Goal: Task Accomplishment & Management: Manage account settings

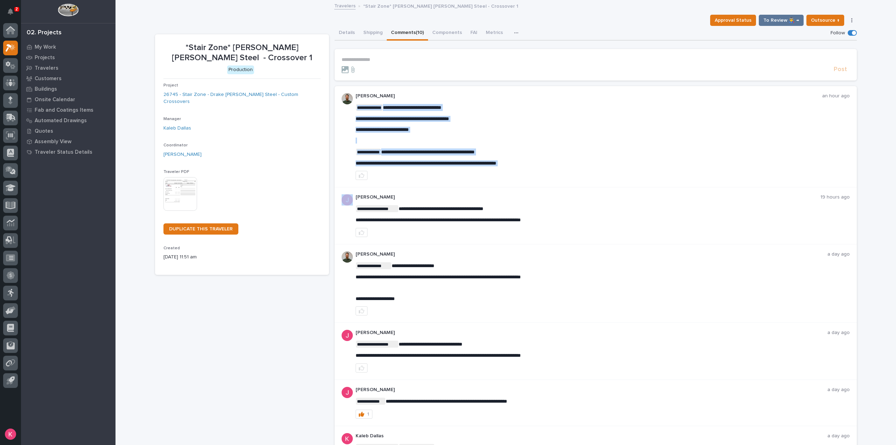
drag, startPoint x: 534, startPoint y: 163, endPoint x: 430, endPoint y: 169, distance: 104.4
click at [430, 169] on div "**********" at bounding box center [602, 136] width 494 height 87
drag, startPoint x: 535, startPoint y: 164, endPoint x: 352, endPoint y: 164, distance: 182.3
click at [352, 164] on div "**********" at bounding box center [595, 136] width 522 height 101
copy span "**********"
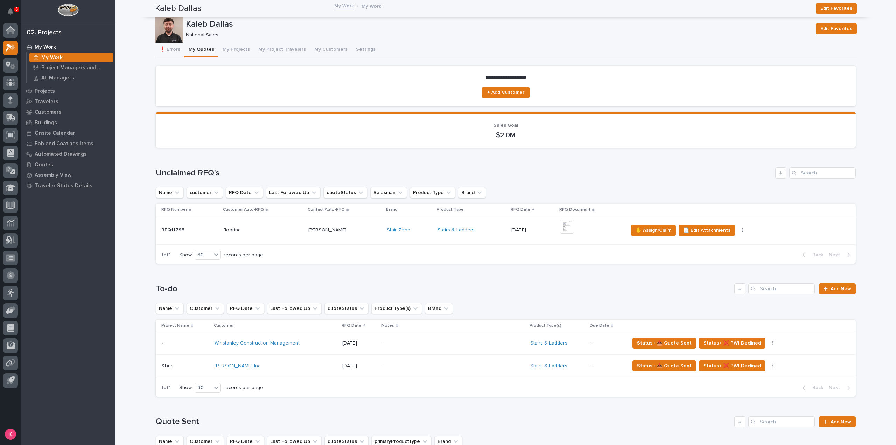
scroll to position [210, 0]
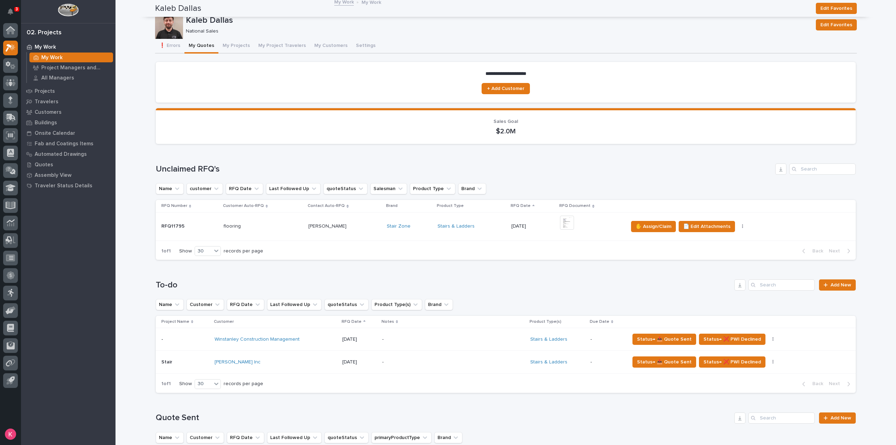
scroll to position [0, 0]
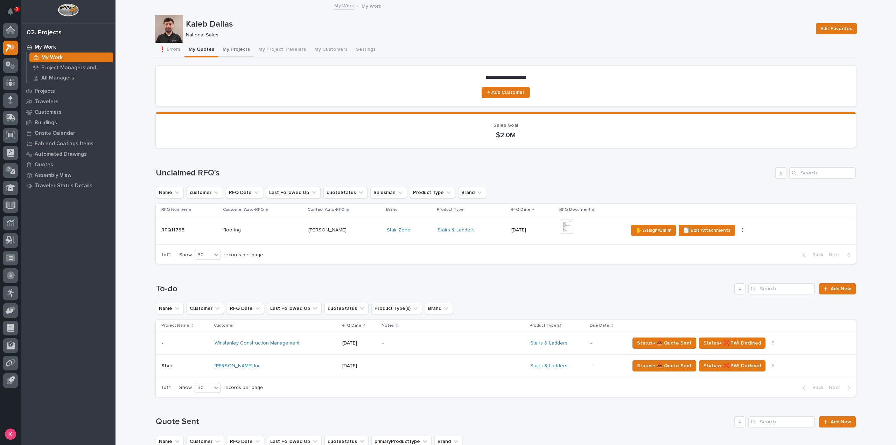
click at [234, 44] on button "My Projects" at bounding box center [236, 50] width 36 height 15
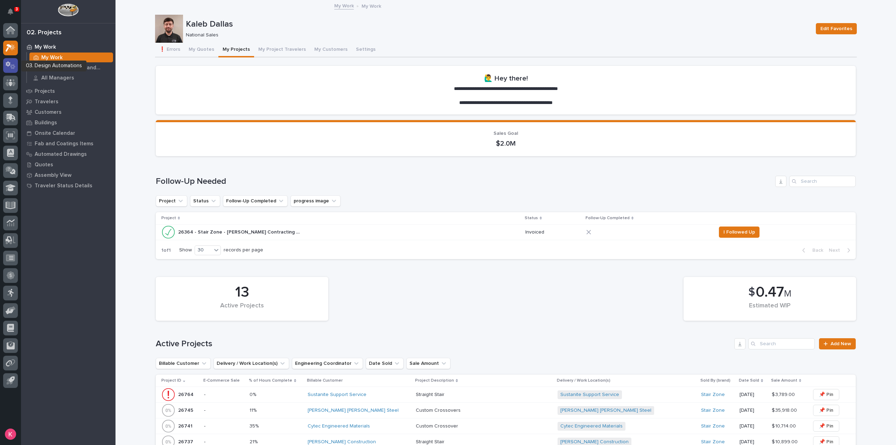
drag, startPoint x: 5, startPoint y: 74, endPoint x: 7, endPoint y: 67, distance: 7.6
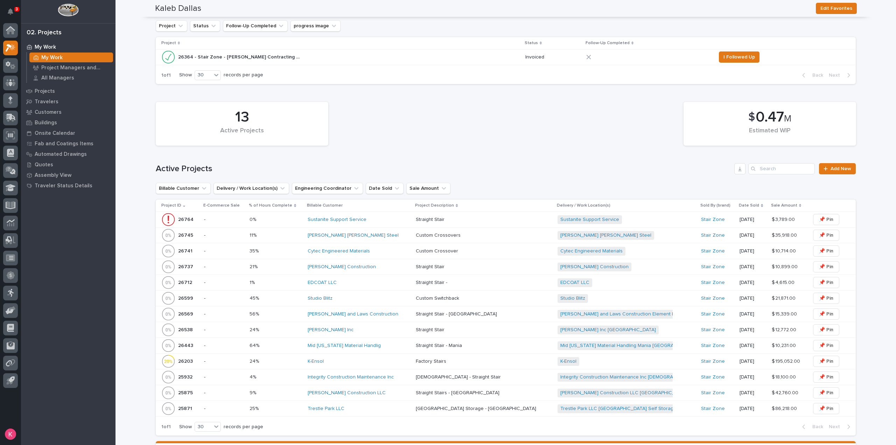
click at [372, 234] on div "[PERSON_NAME] [PERSON_NAME] Steel" at bounding box center [359, 235] width 103 height 6
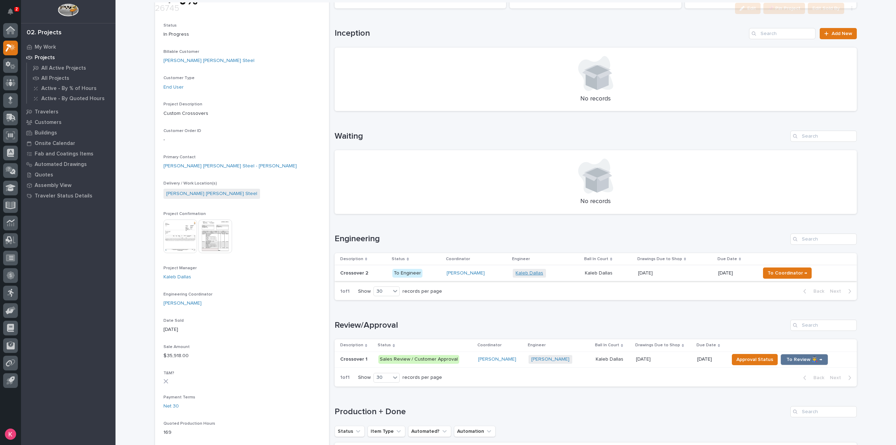
scroll to position [245, 0]
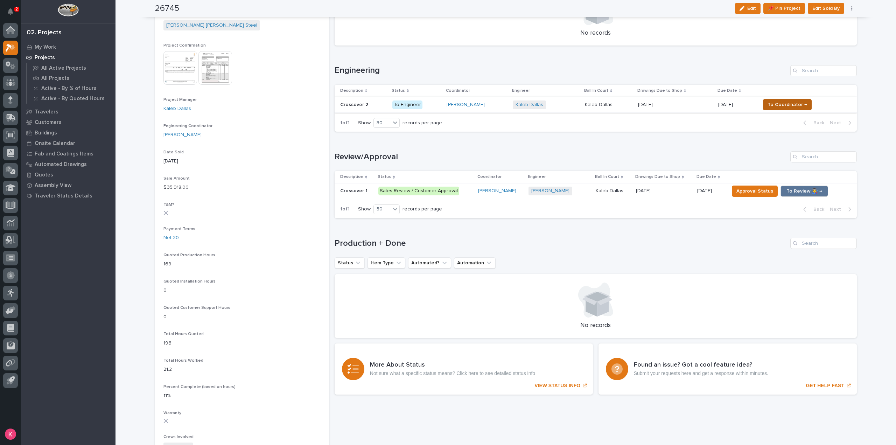
click at [780, 105] on span "To Coordinator →" at bounding box center [787, 104] width 40 height 8
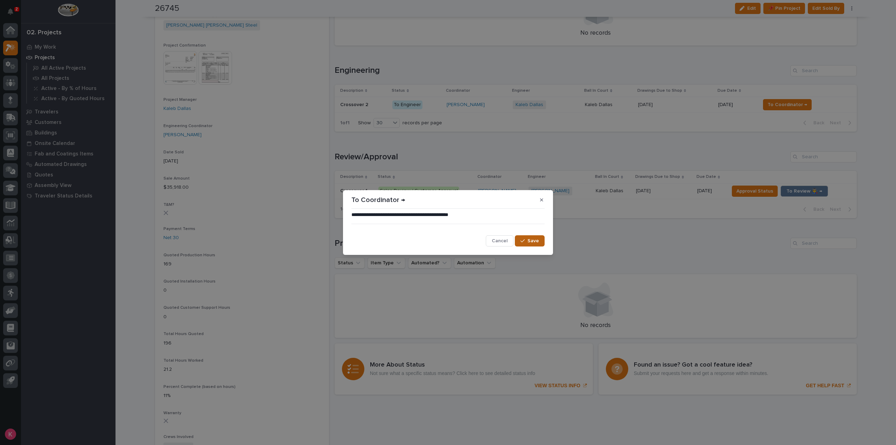
drag, startPoint x: 529, startPoint y: 243, endPoint x: 532, endPoint y: 245, distance: 4.4
click at [530, 243] on span "Save" at bounding box center [533, 241] width 12 height 6
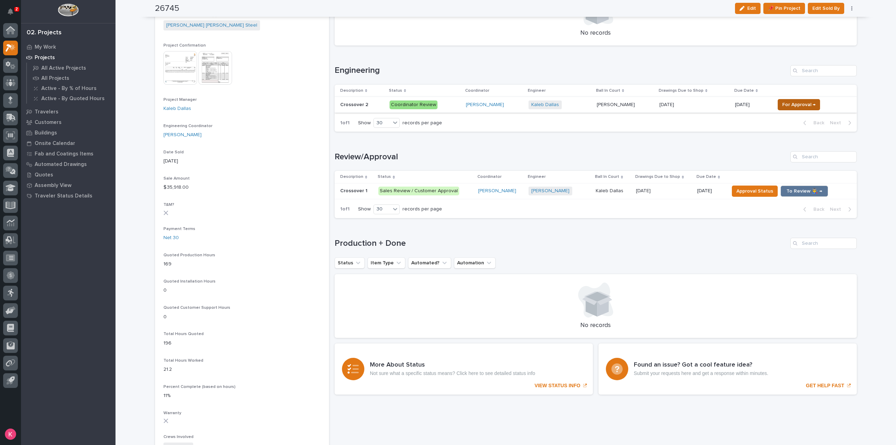
click at [793, 107] on span "For Approval →" at bounding box center [798, 104] width 33 height 8
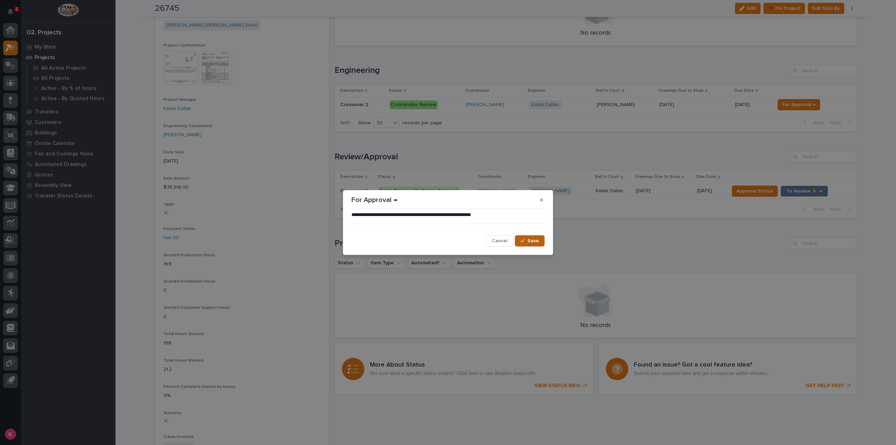
click at [530, 237] on button "Save" at bounding box center [530, 240] width 30 height 11
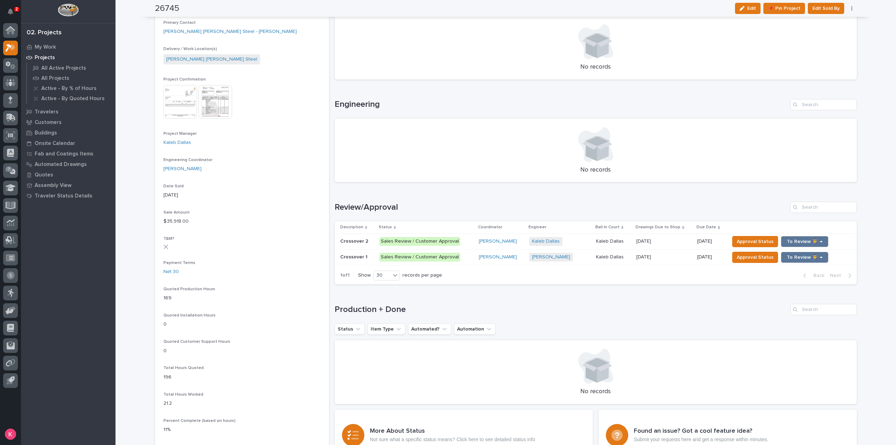
scroll to position [210, 0]
click at [667, 256] on p at bounding box center [663, 258] width 55 height 6
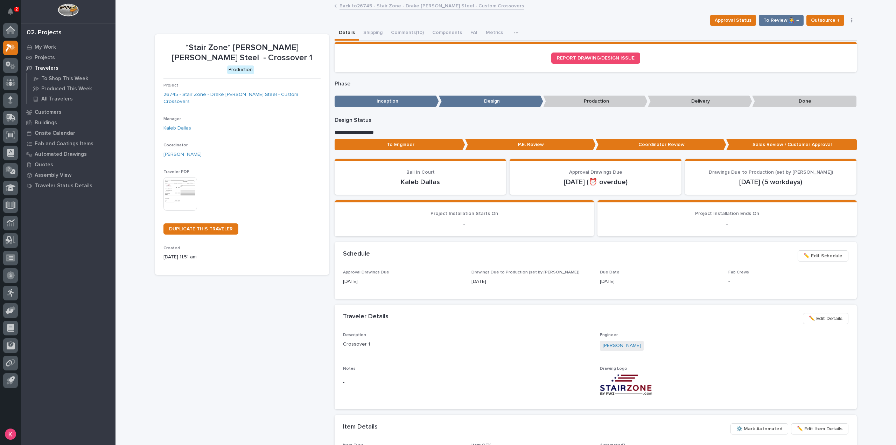
click at [827, 259] on span "✏️ Edit Schedule" at bounding box center [822, 256] width 39 height 8
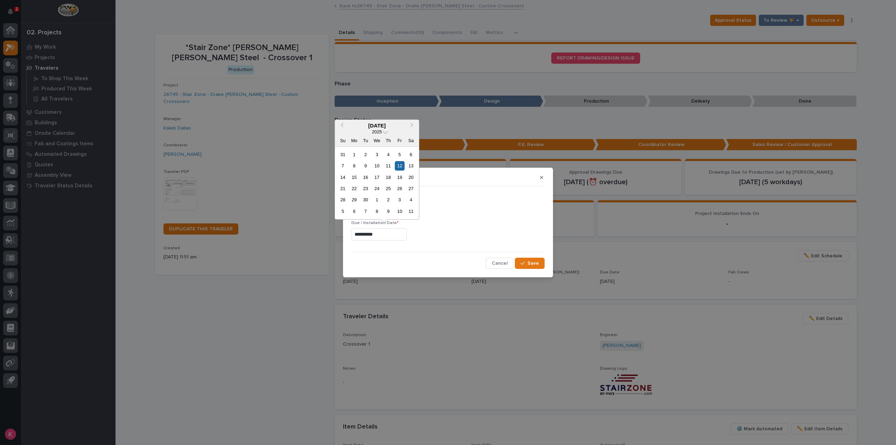
click at [386, 231] on input "**********" at bounding box center [378, 234] width 55 height 12
click at [340, 126] on button "Previous Month" at bounding box center [341, 125] width 11 height 11
click at [414, 127] on button "Next Month" at bounding box center [412, 125] width 11 height 11
click at [377, 165] on div "10" at bounding box center [376, 165] width 9 height 9
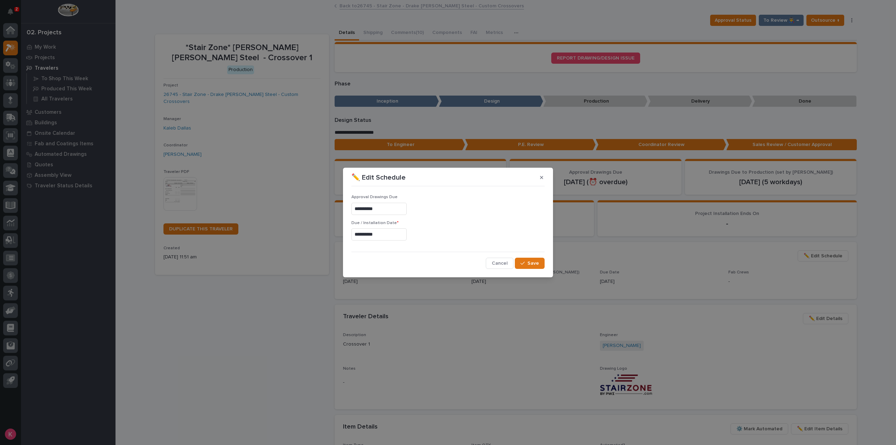
type input "**********"
click at [540, 268] on button "Save" at bounding box center [530, 262] width 30 height 11
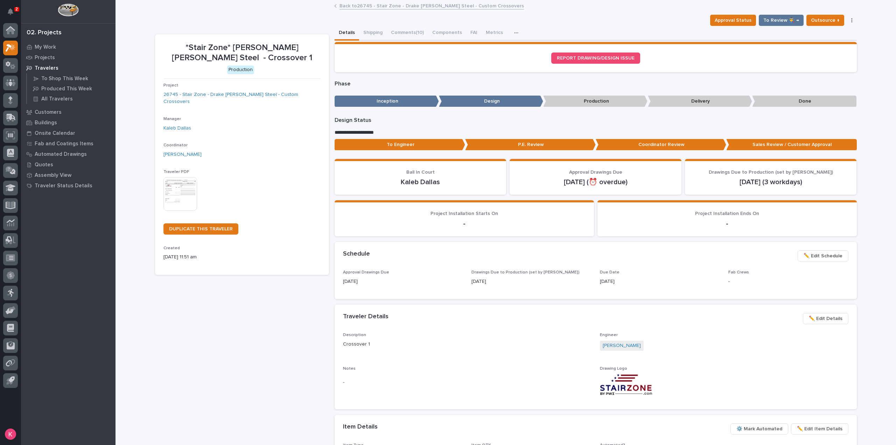
click at [358, 12] on div "*Stair Zone* Drake Williams Steel - Crossover 1 Approval Status To Review 👨‍🏭 →…" at bounding box center [505, 310] width 701 height 619
click at [361, 8] on link "Back to 26745 - Stair Zone - Drake Williams Steel - Custom Crossovers" at bounding box center [431, 5] width 184 height 8
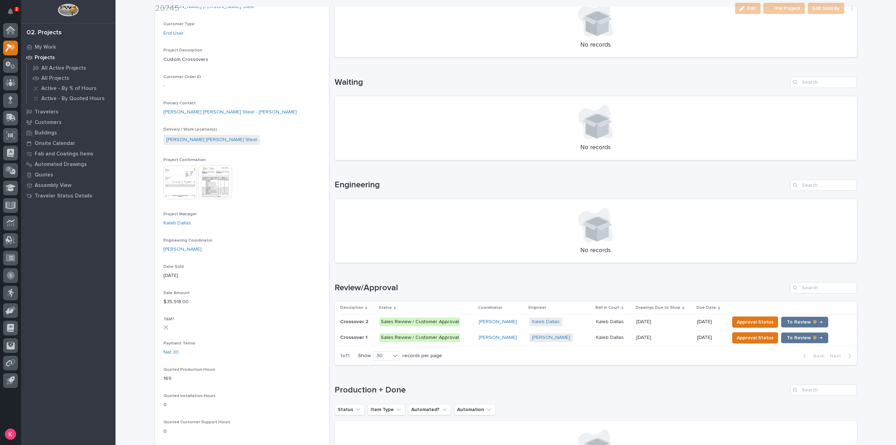
scroll to position [280, 0]
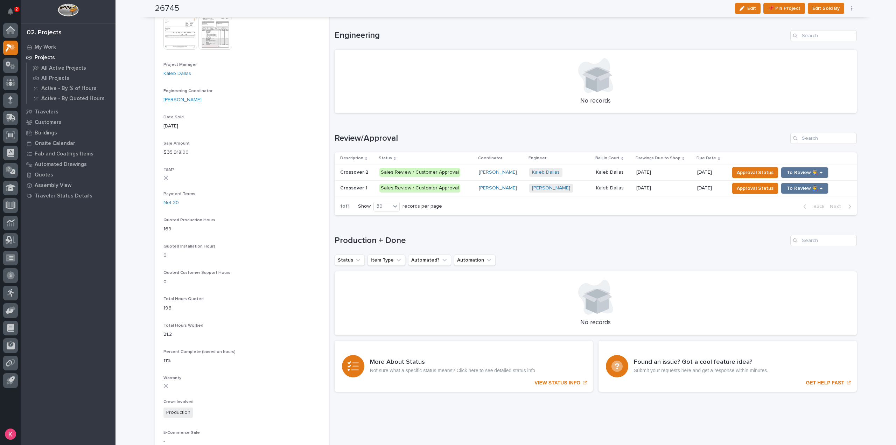
click at [679, 170] on p at bounding box center [663, 172] width 55 height 6
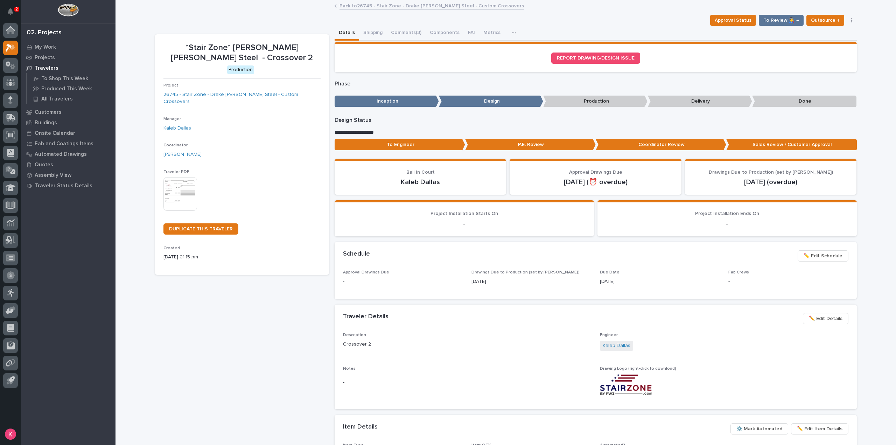
click at [817, 254] on span "✏️ Edit Schedule" at bounding box center [822, 256] width 39 height 8
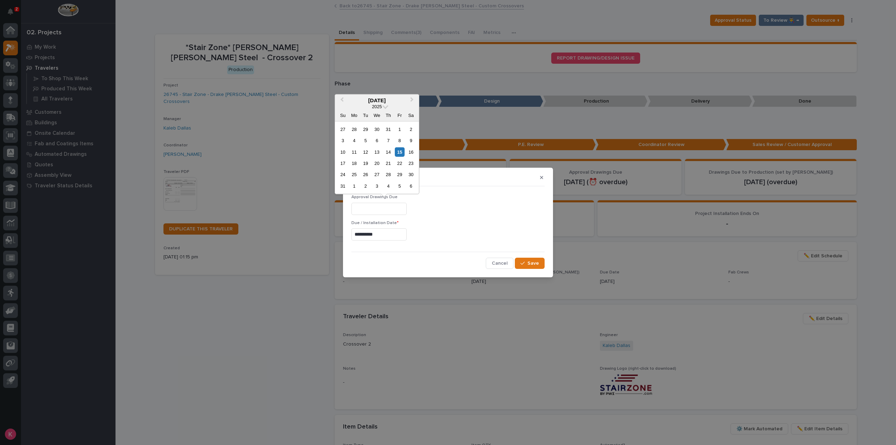
click at [386, 212] on input "text" at bounding box center [378, 209] width 55 height 12
click at [385, 231] on input "**********" at bounding box center [378, 234] width 55 height 12
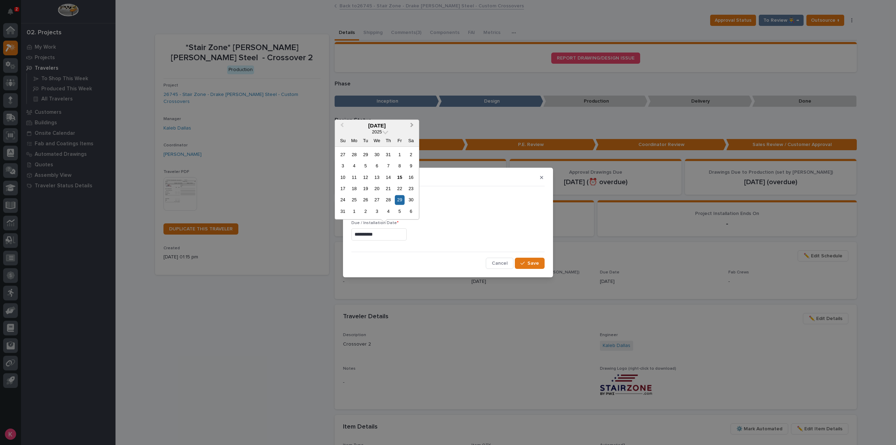
click at [414, 122] on button "Next Month" at bounding box center [412, 125] width 11 height 11
click at [377, 164] on div "10" at bounding box center [376, 165] width 9 height 9
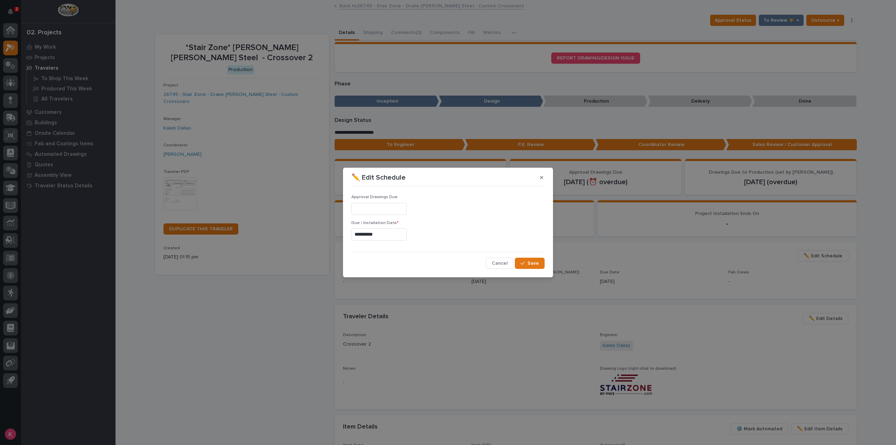
type input "**********"
click at [537, 264] on span "Save" at bounding box center [533, 263] width 12 height 6
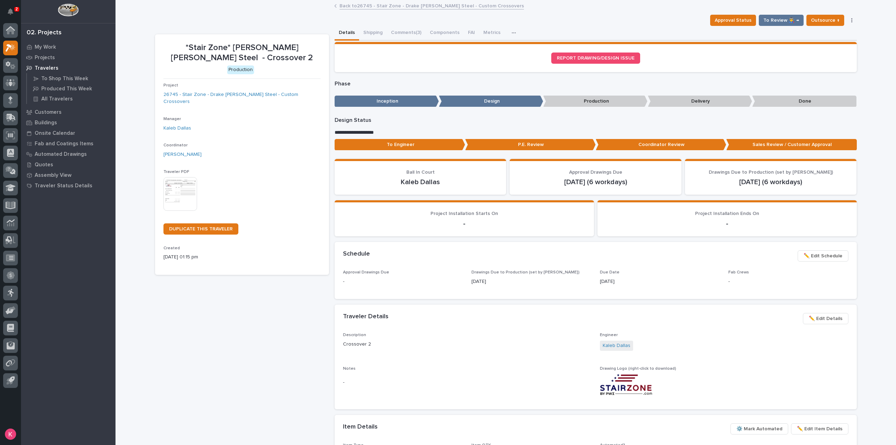
click at [817, 256] on span "✏️ Edit Schedule" at bounding box center [822, 256] width 39 height 8
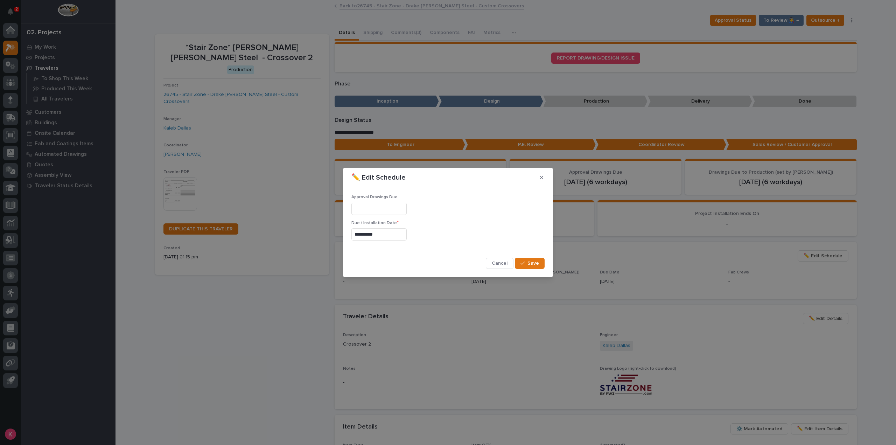
click at [399, 239] on input "**********" at bounding box center [378, 234] width 55 height 12
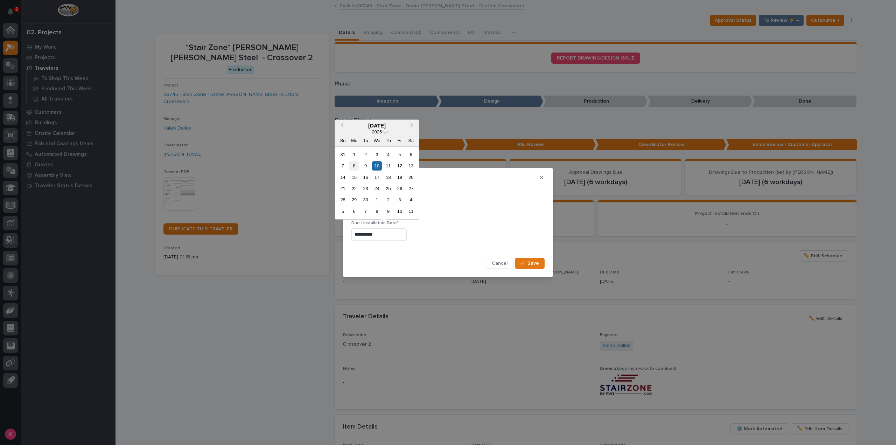
click at [351, 167] on div "8" at bounding box center [353, 165] width 9 height 9
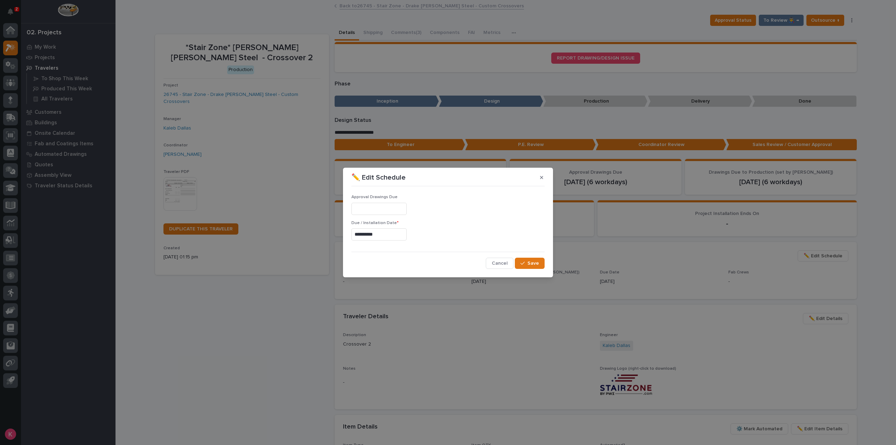
type input "**********"
click at [531, 261] on span "Save" at bounding box center [533, 263] width 12 height 6
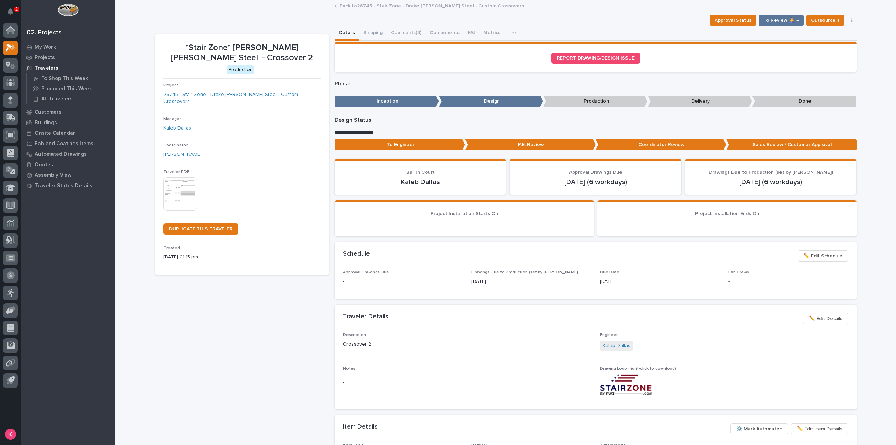
click at [807, 260] on span "✏️ Edit Schedule" at bounding box center [822, 256] width 39 height 8
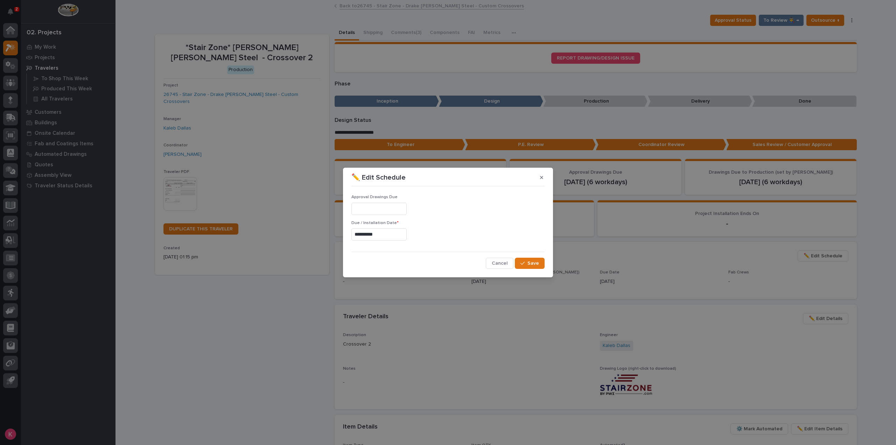
click at [391, 234] on input "**********" at bounding box center [378, 234] width 55 height 12
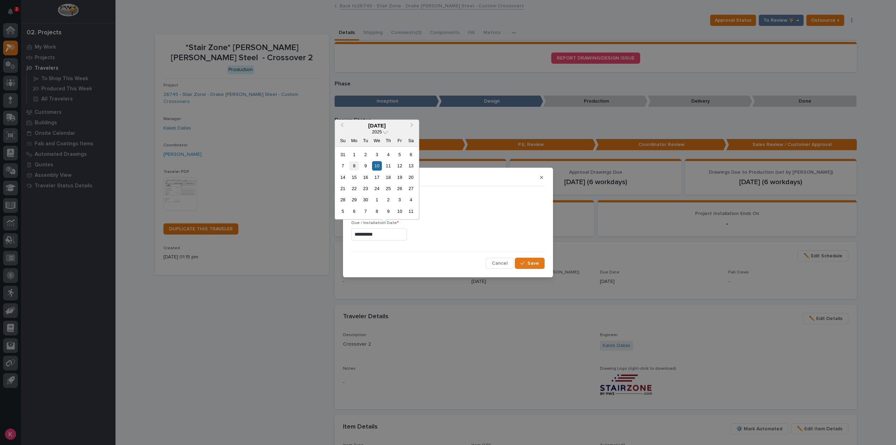
click at [352, 168] on div "8" at bounding box center [353, 165] width 9 height 9
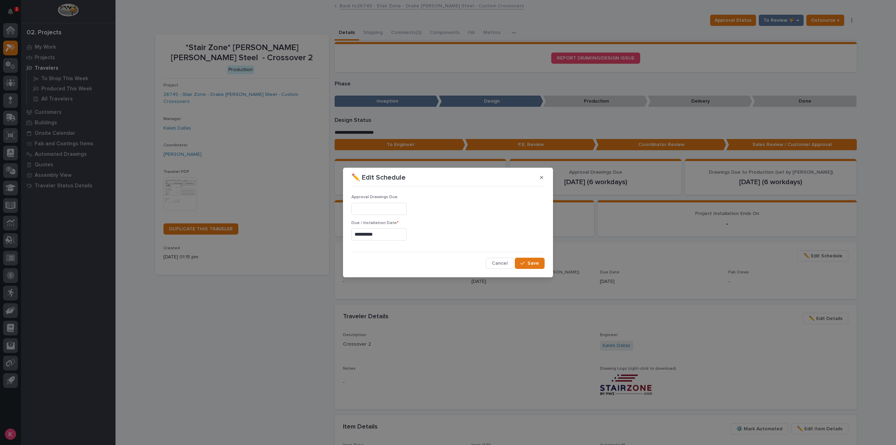
type input "**********"
drag, startPoint x: 540, startPoint y: 267, endPoint x: 537, endPoint y: 265, distance: 3.9
click at [537, 265] on button "Save" at bounding box center [530, 262] width 30 height 11
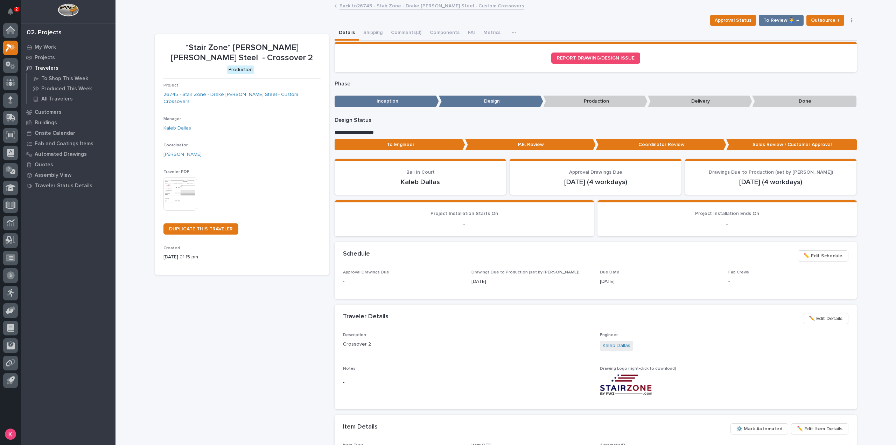
click at [464, 5] on link "Back to 26745 - Stair Zone - Drake Williams Steel - Custom Crossovers" at bounding box center [431, 5] width 184 height 8
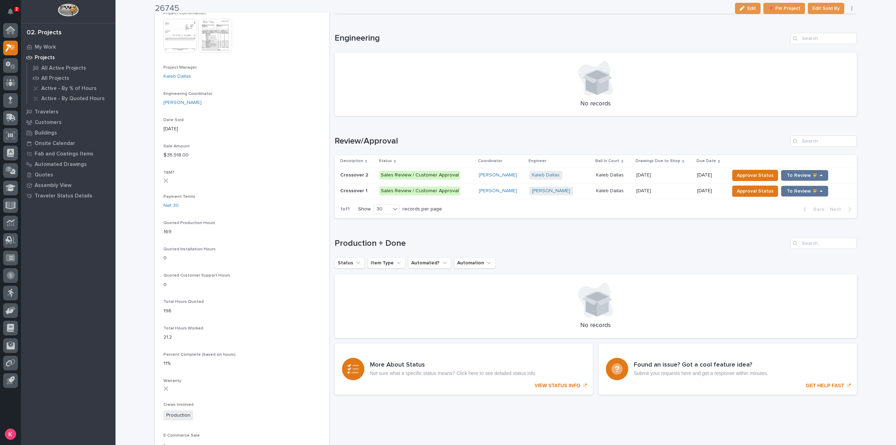
scroll to position [280, 0]
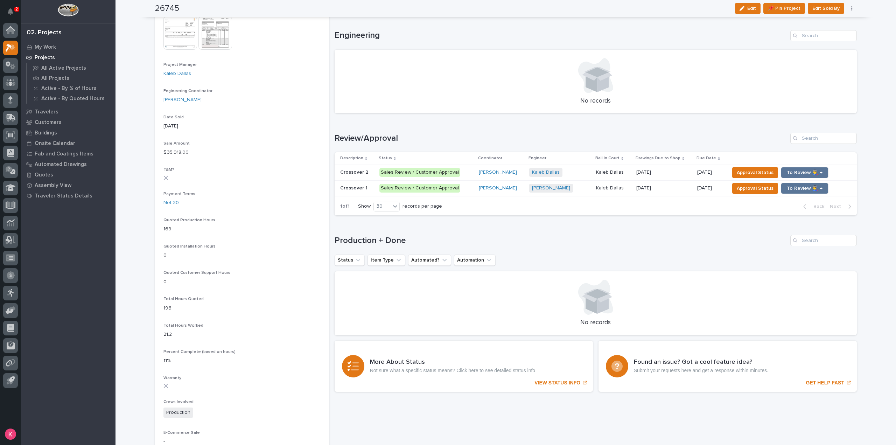
click at [672, 173] on p at bounding box center [663, 172] width 55 height 6
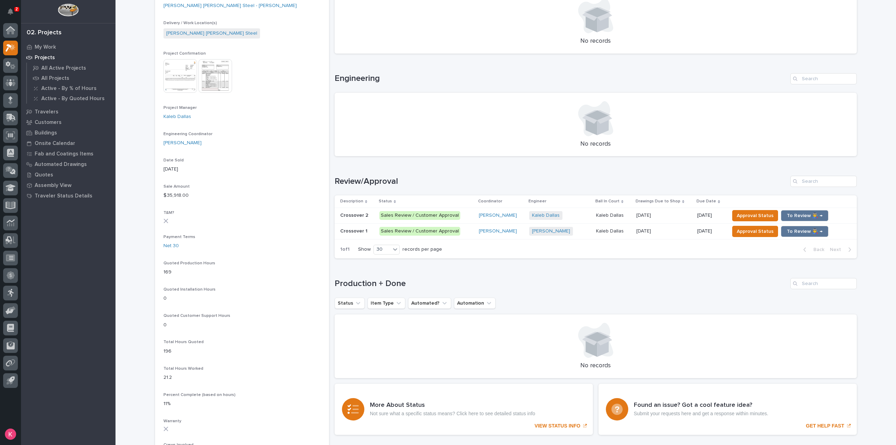
scroll to position [280, 0]
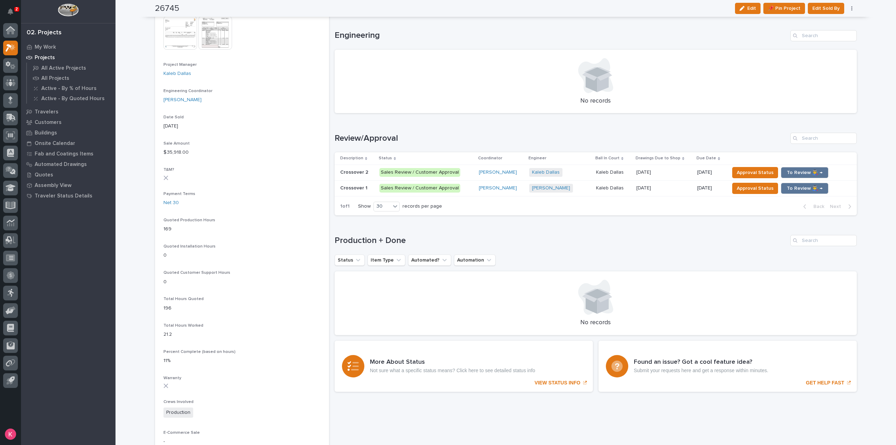
click at [672, 191] on div "08/20/2025 08/20/2025" at bounding box center [663, 188] width 55 height 12
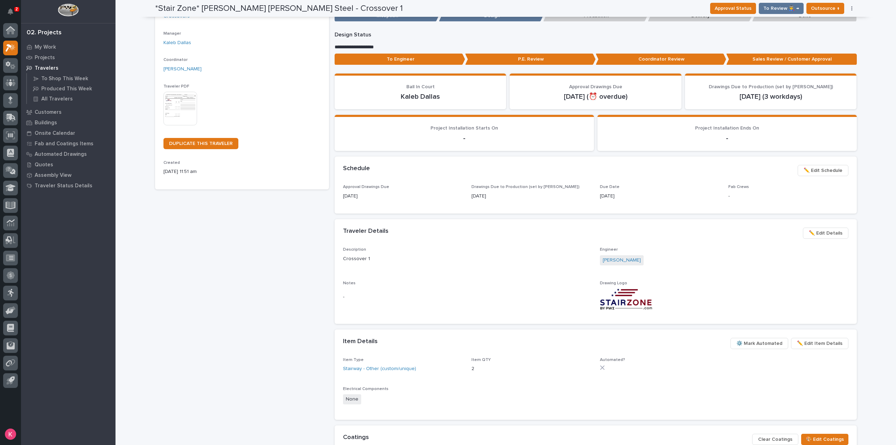
scroll to position [35, 0]
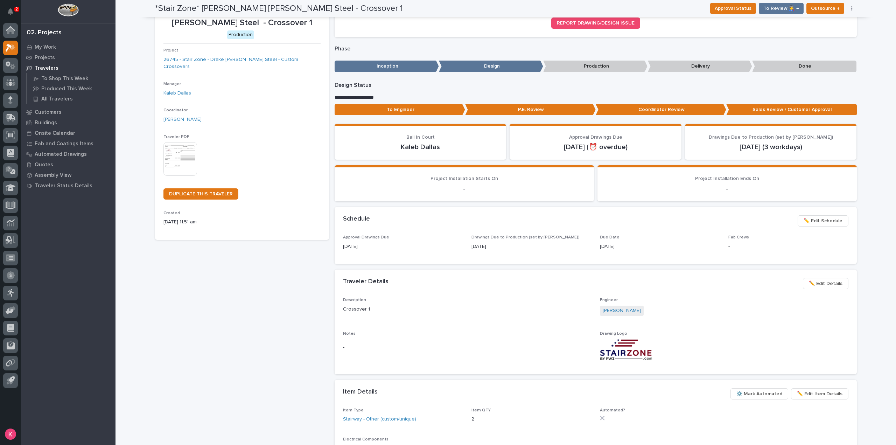
click at [814, 218] on span "✏️ Edit Schedule" at bounding box center [822, 221] width 39 height 8
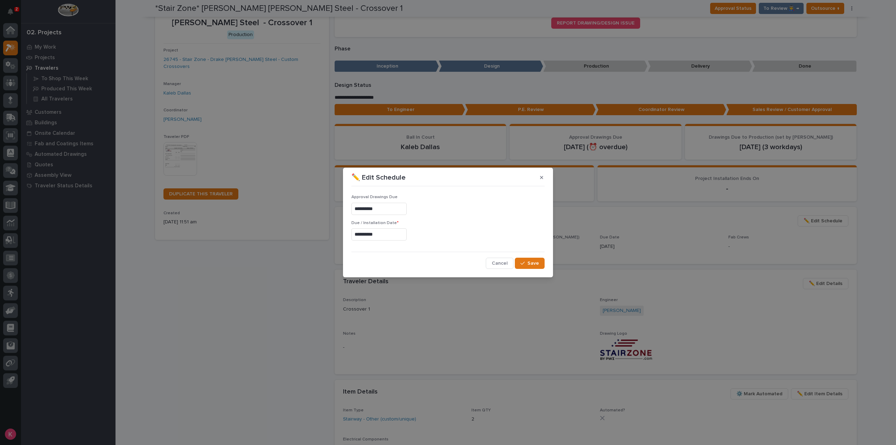
click at [389, 228] on input "**********" at bounding box center [378, 234] width 55 height 12
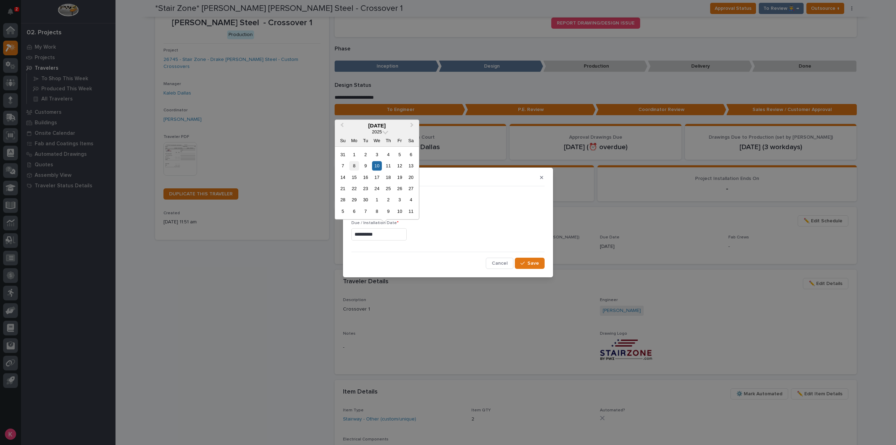
click at [351, 169] on div "8" at bounding box center [353, 165] width 9 height 9
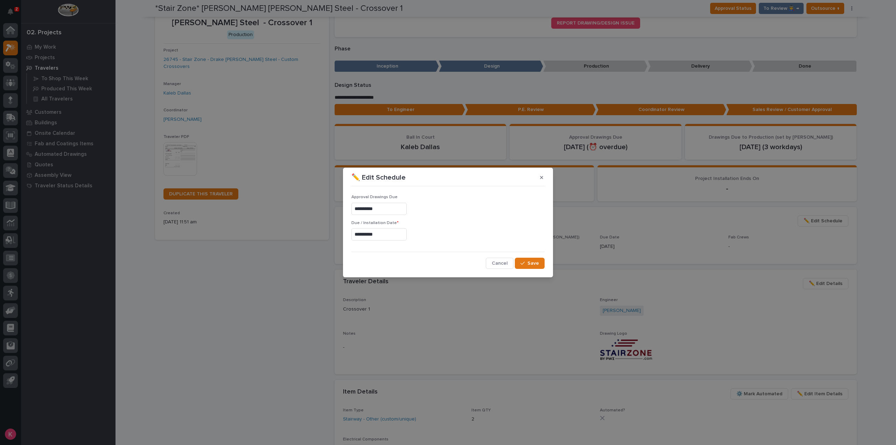
type input "**********"
click at [535, 261] on span "Save" at bounding box center [533, 263] width 12 height 6
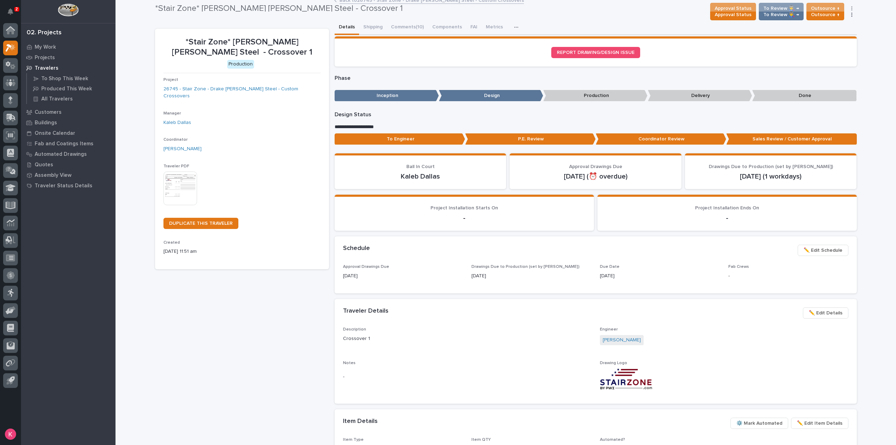
scroll to position [0, 0]
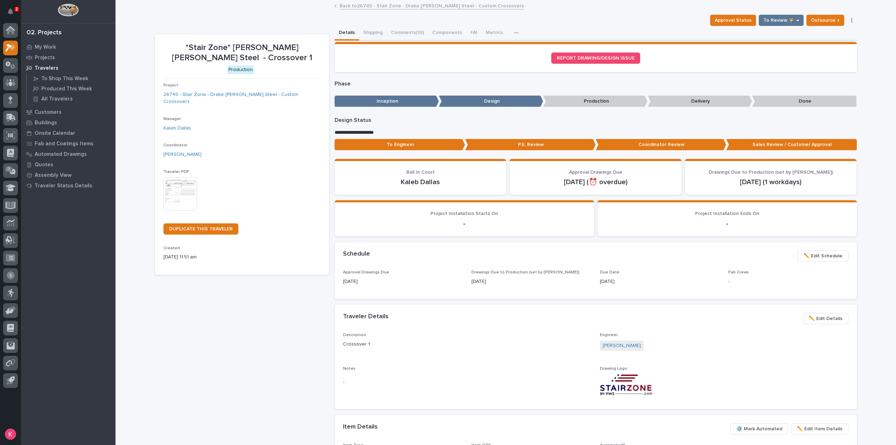
click at [367, 11] on div "Back to 26745 - Stair Zone - Drake Williams Steel - Custom Crossovers" at bounding box center [506, 6] width 350 height 10
click at [368, 9] on link "Back to 26745 - Stair Zone - Drake Williams Steel - Custom Crossovers" at bounding box center [431, 5] width 184 height 8
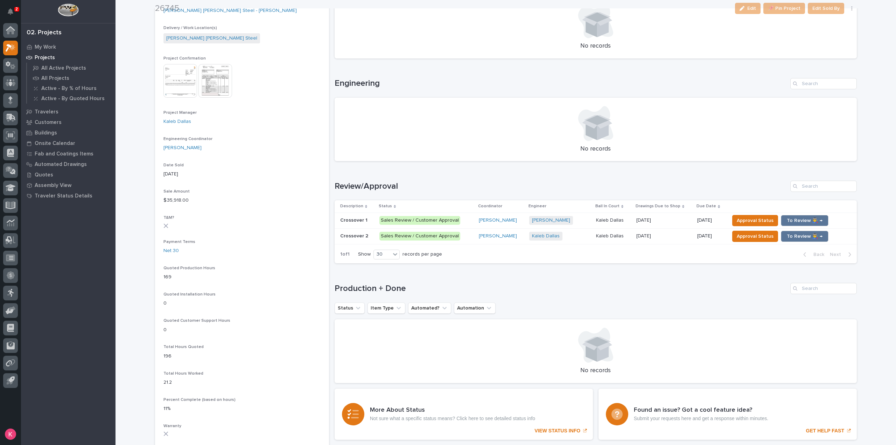
scroll to position [280, 0]
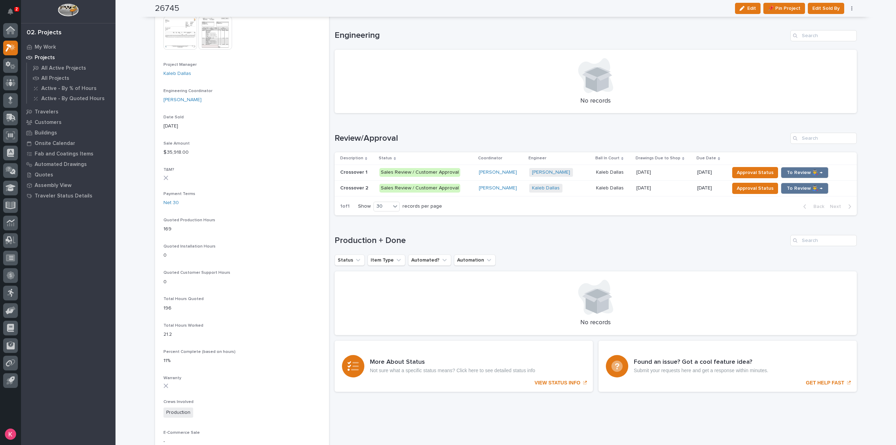
click at [581, 173] on div "Josh Nakasone + 0" at bounding box center [559, 172] width 61 height 9
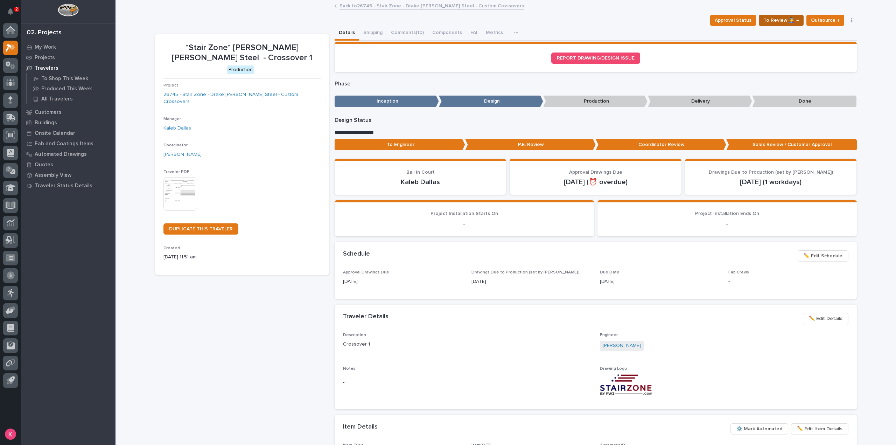
click at [787, 18] on span "To Review 👨‍🏭 →" at bounding box center [781, 20] width 36 height 8
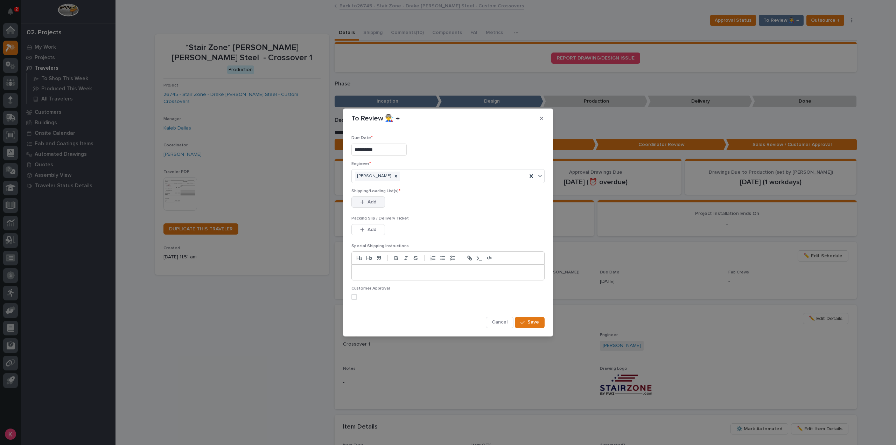
drag, startPoint x: 361, startPoint y: 202, endPoint x: 376, endPoint y: 203, distance: 15.1
click at [362, 202] on icon "button" at bounding box center [362, 202] width 4 height 4
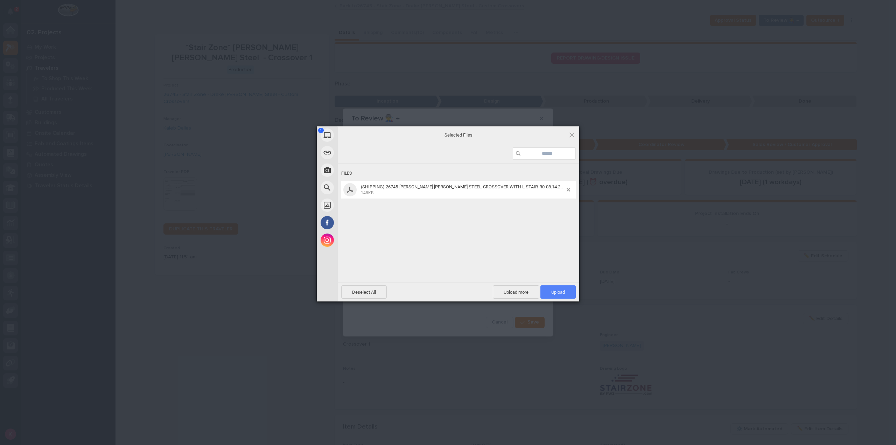
click at [560, 290] on span "Upload 1" at bounding box center [558, 291] width 14 height 5
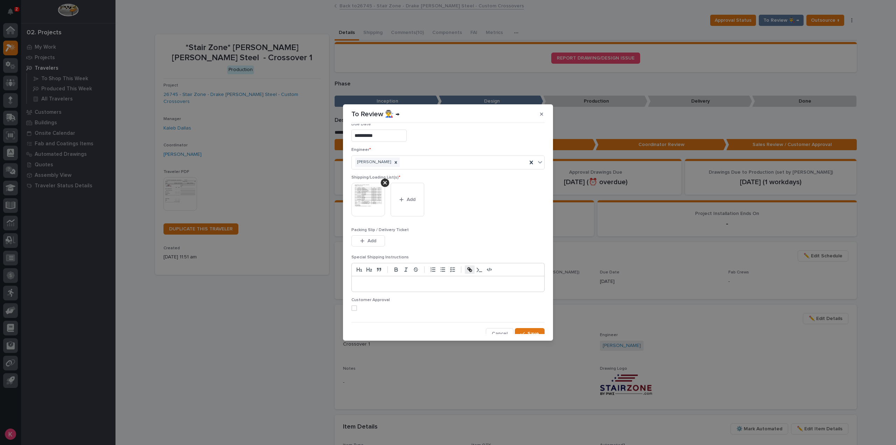
scroll to position [14, 0]
click at [527, 329] on span "Save" at bounding box center [533, 329] width 12 height 6
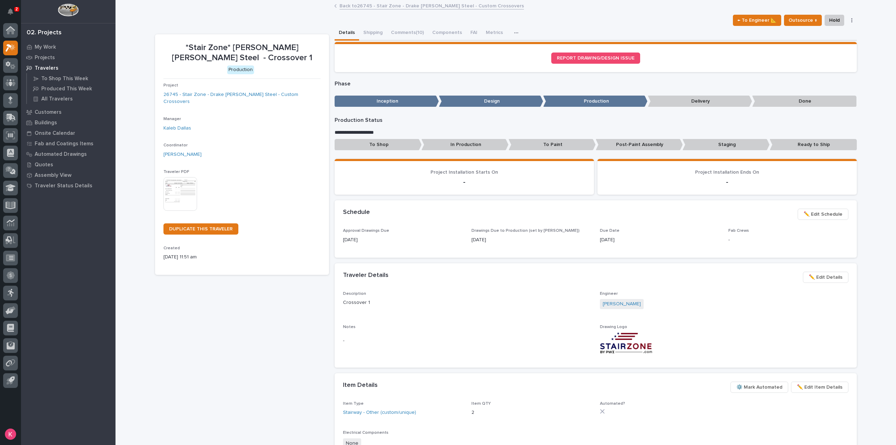
click at [356, 10] on div "Back to 26745 - Stair Zone - Drake Williams Steel - Custom Crossovers" at bounding box center [506, 6] width 350 height 10
click at [360, 7] on link "Back to 26745 - Stair Zone - Drake Williams Steel - Custom Crossovers" at bounding box center [431, 5] width 184 height 8
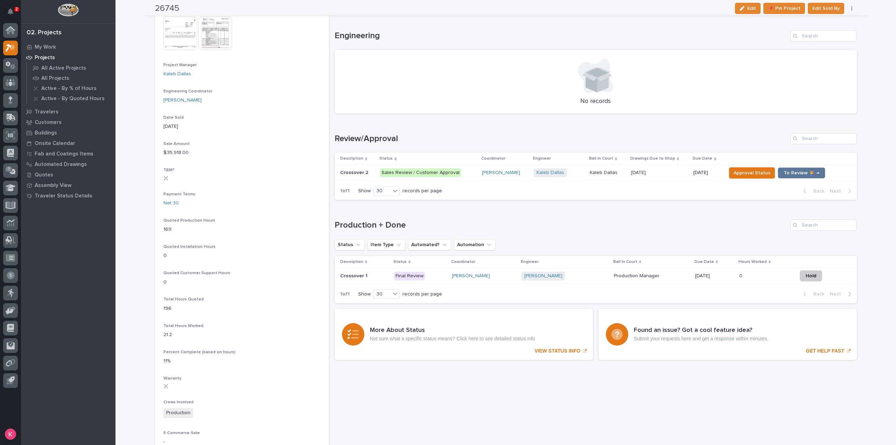
scroll to position [280, 0]
click at [580, 176] on td "Kaleb Dallas + 0" at bounding box center [559, 172] width 56 height 16
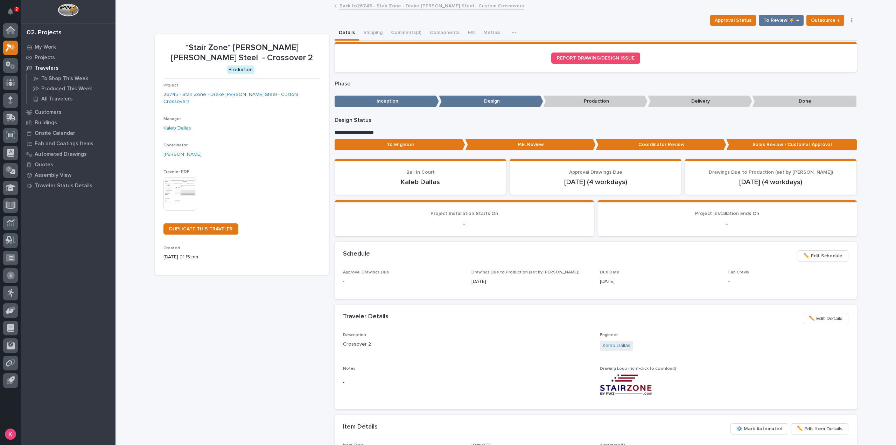
click at [777, 26] on div "Details Shipping Comments (3) Components FAI Metrics Schedule" at bounding box center [595, 33] width 522 height 15
click at [781, 23] on span "To Review 👨‍🏭 →" at bounding box center [781, 20] width 36 height 8
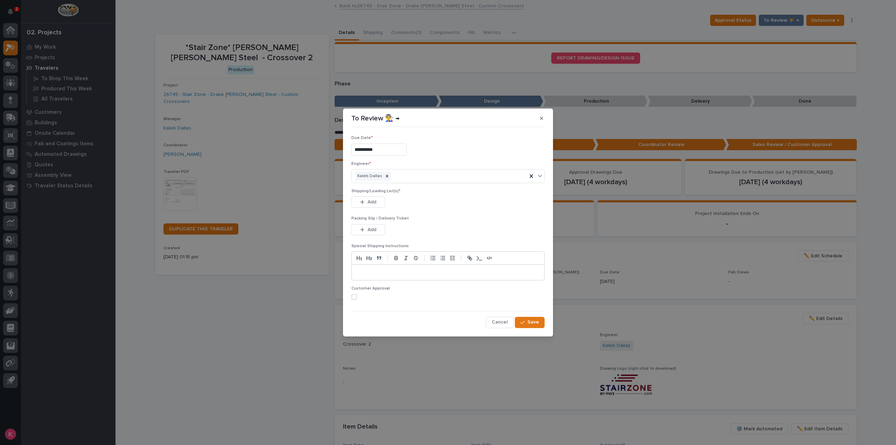
drag, startPoint x: 365, startPoint y: 204, endPoint x: 376, endPoint y: 210, distance: 13.3
click at [365, 204] on button "Add" at bounding box center [368, 201] width 34 height 11
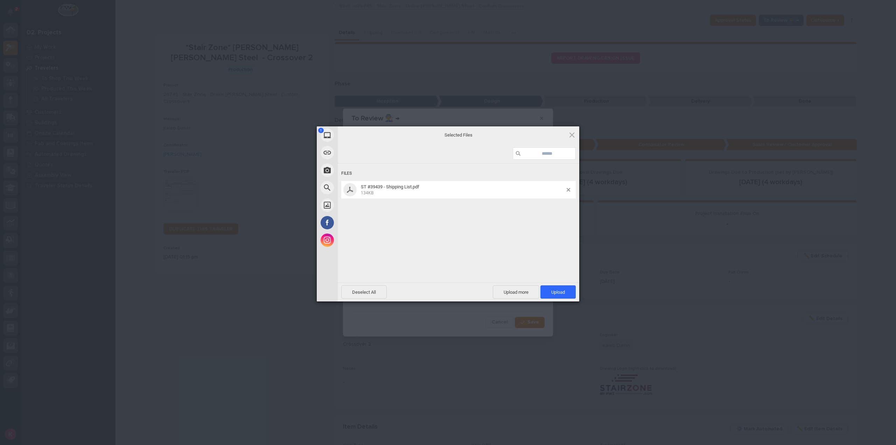
click at [568, 300] on div "Deselect All Upload more Upload 1" at bounding box center [458, 291] width 241 height 19
click at [565, 294] on span "Upload 1" at bounding box center [557, 291] width 35 height 13
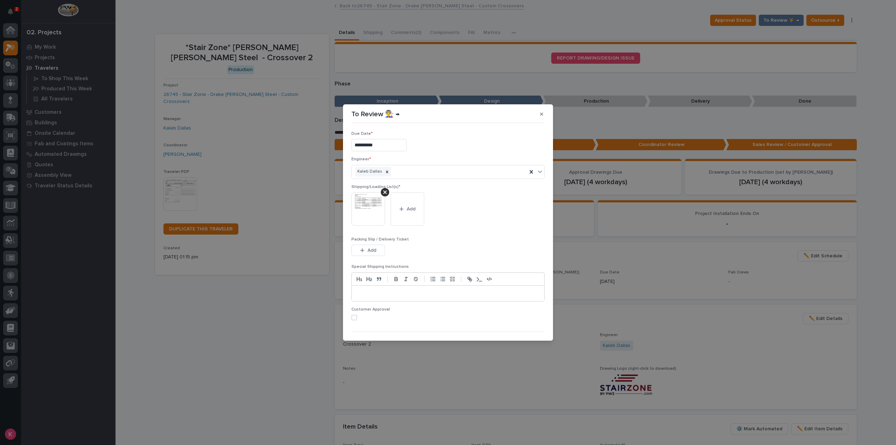
scroll to position [14, 0]
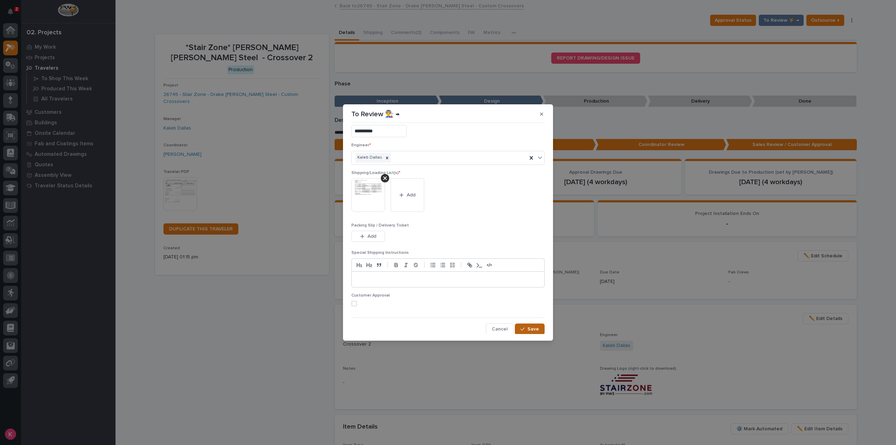
click at [528, 329] on span "Save" at bounding box center [533, 329] width 12 height 6
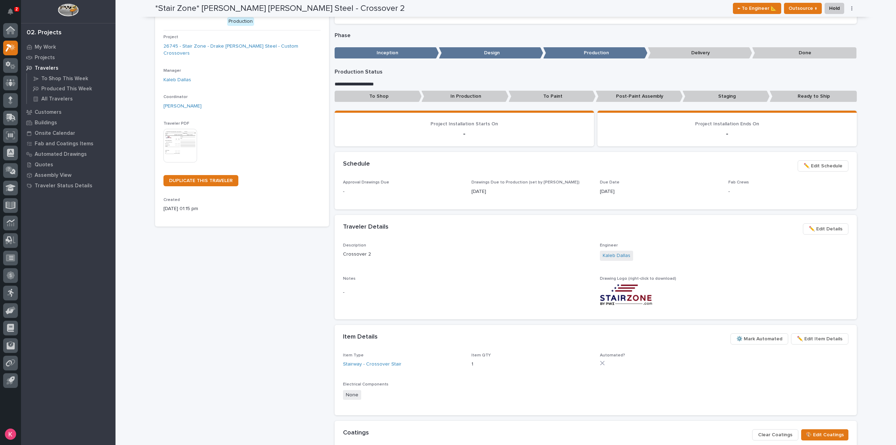
scroll to position [0, 0]
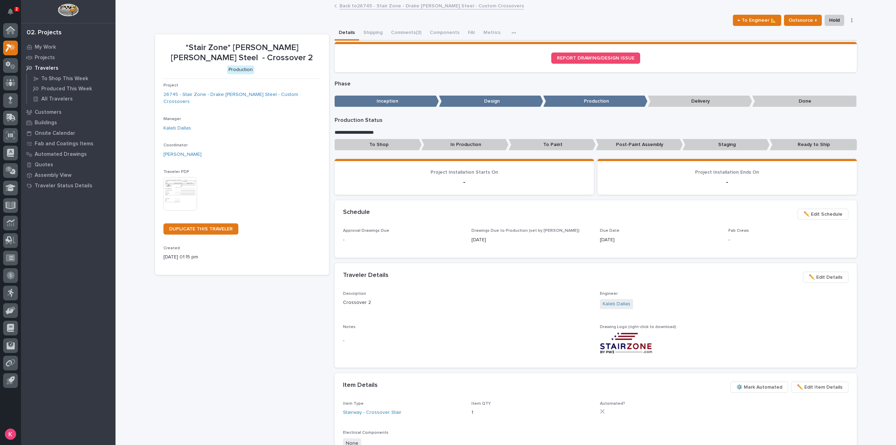
click at [366, 7] on link "Back to 26745 - Stair Zone - Drake Williams Steel - Custom Crossovers" at bounding box center [431, 5] width 184 height 8
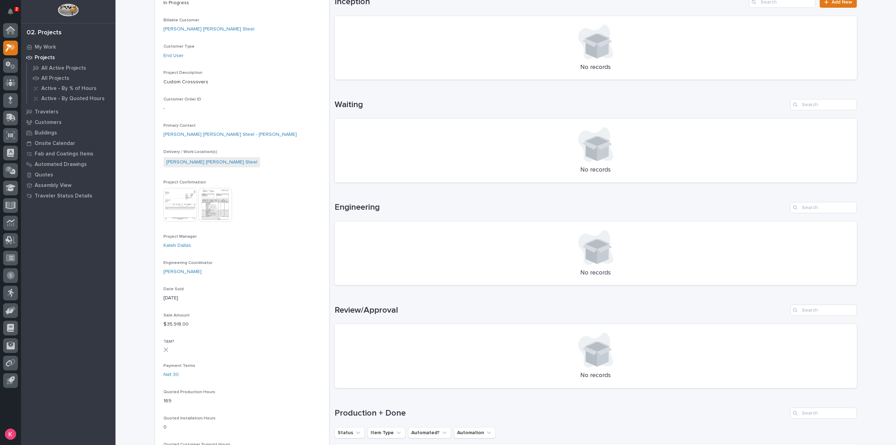
scroll to position [315, 0]
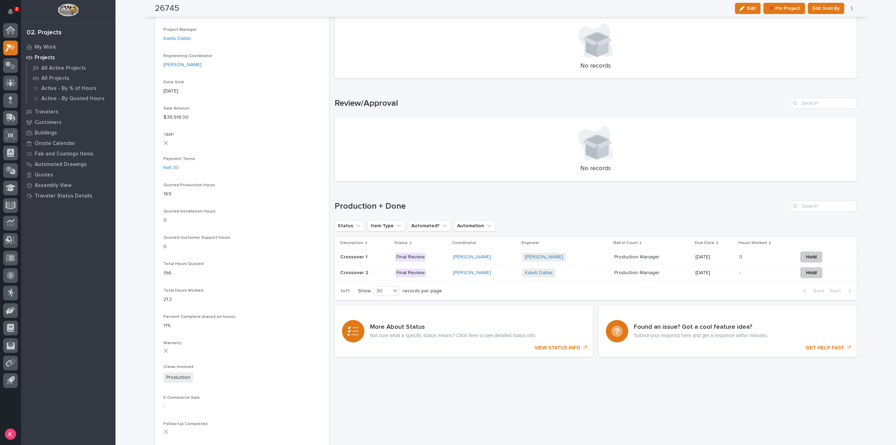
click at [644, 225] on div "Status Item Type Automated? Automation" at bounding box center [595, 225] width 522 height 11
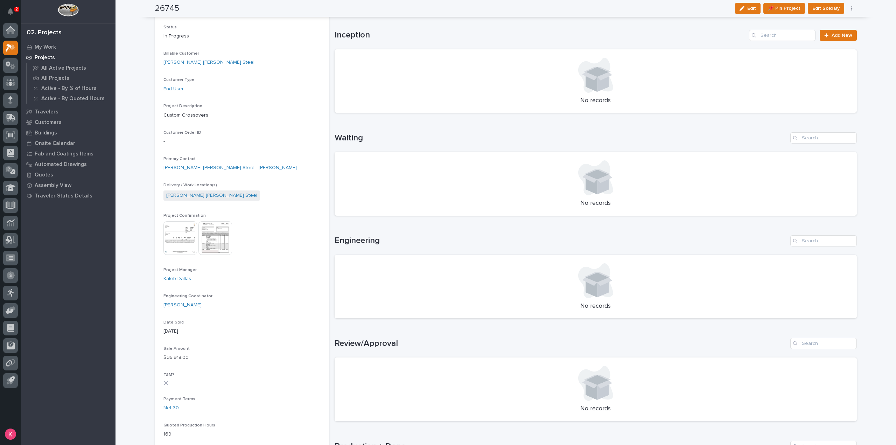
scroll to position [0, 0]
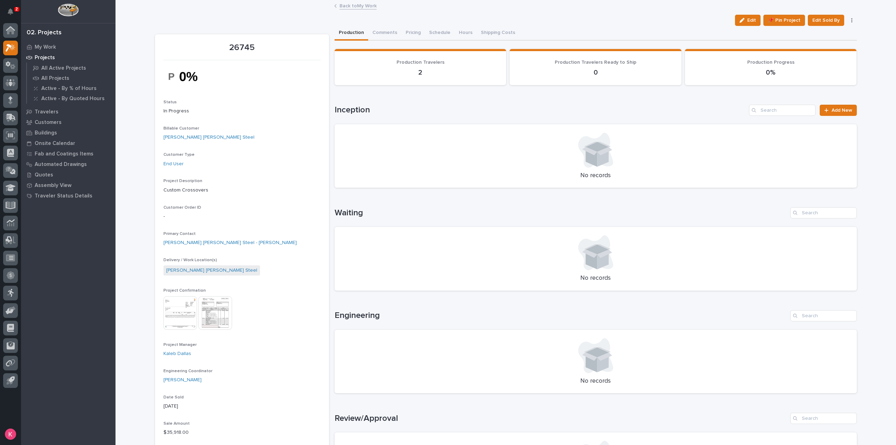
click at [354, 8] on link "Back to My Work" at bounding box center [357, 5] width 37 height 8
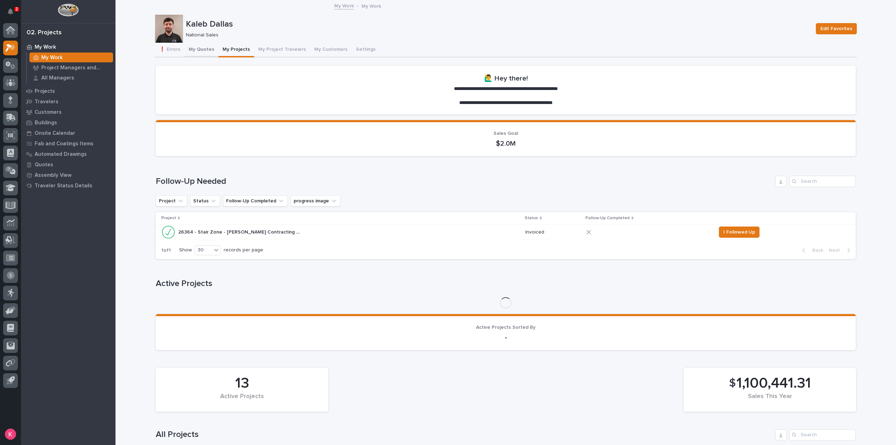
click at [202, 46] on button "My Quotes" at bounding box center [201, 50] width 34 height 15
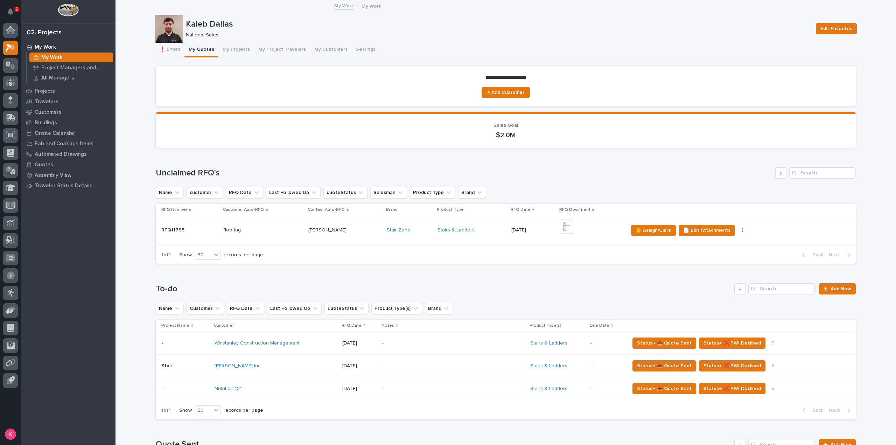
scroll to position [140, 0]
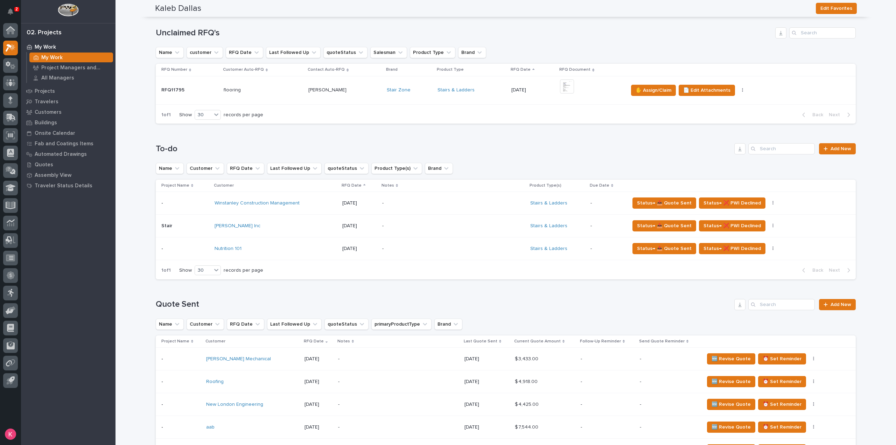
click at [418, 201] on p "-" at bounding box center [443, 203] width 122 height 6
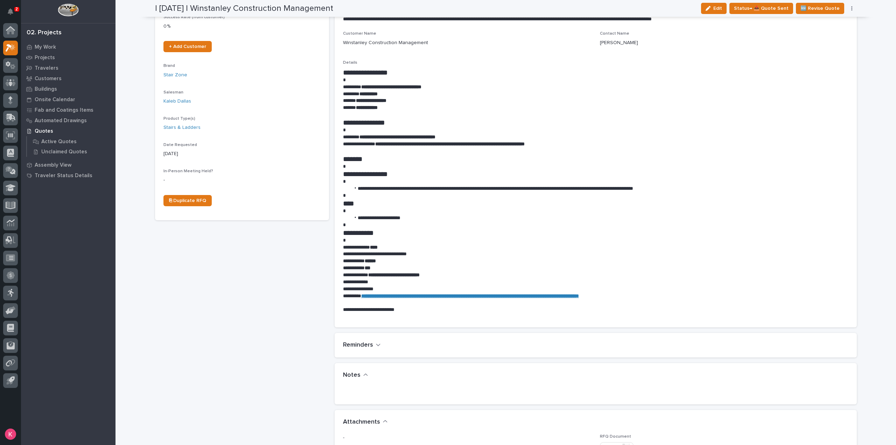
scroll to position [341, 0]
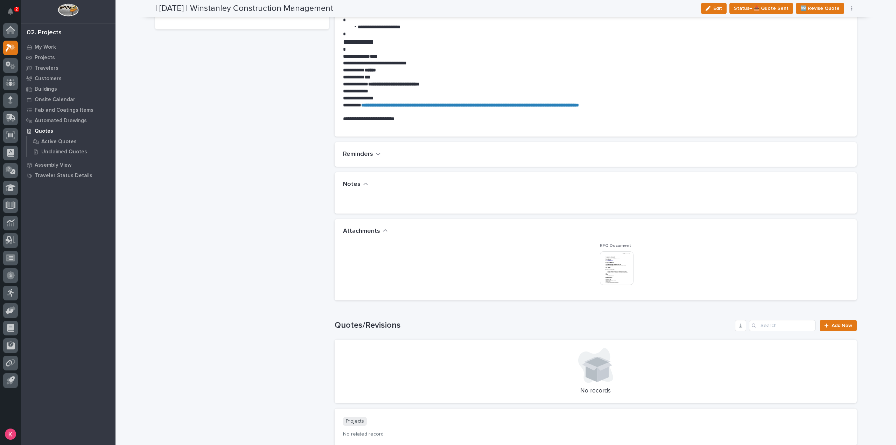
click at [626, 261] on img at bounding box center [617, 268] width 34 height 34
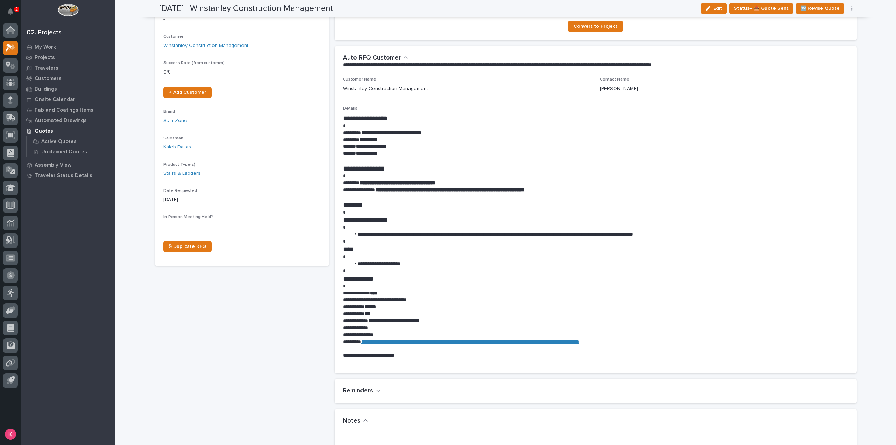
scroll to position [97, 0]
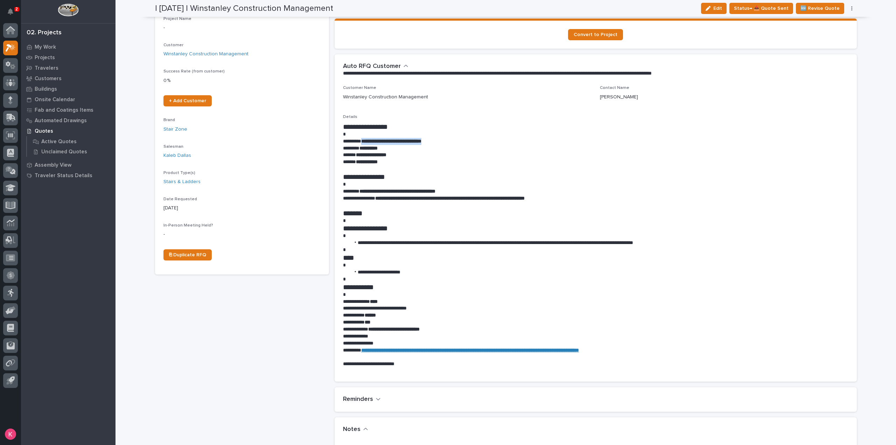
drag, startPoint x: 447, startPoint y: 142, endPoint x: 363, endPoint y: 140, distance: 84.0
click at [363, 140] on p "**********" at bounding box center [595, 141] width 505 height 7
copy strong "**********"
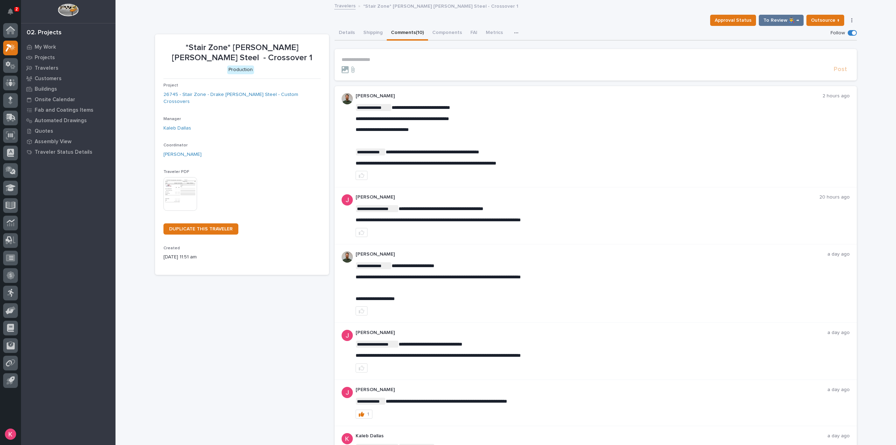
drag, startPoint x: 145, startPoint y: 16, endPoint x: 134, endPoint y: 21, distance: 12.1
click at [144, 16] on div "**********" at bounding box center [505, 426] width 780 height 850
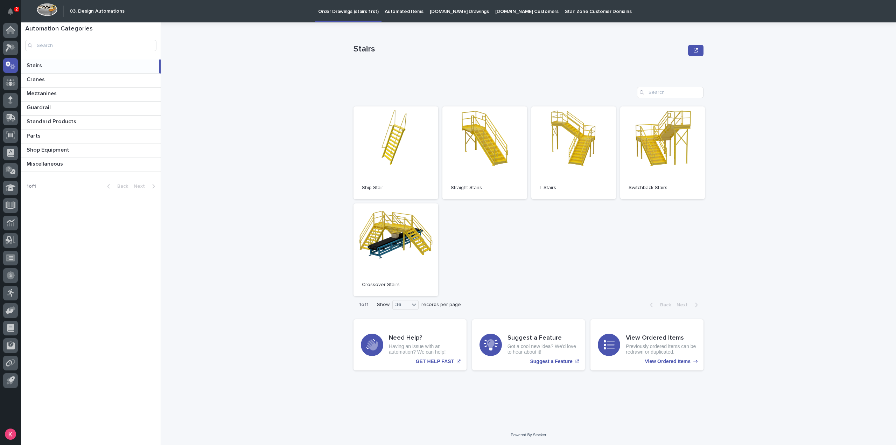
click at [399, 8] on p "Automated Items" at bounding box center [403, 7] width 38 height 15
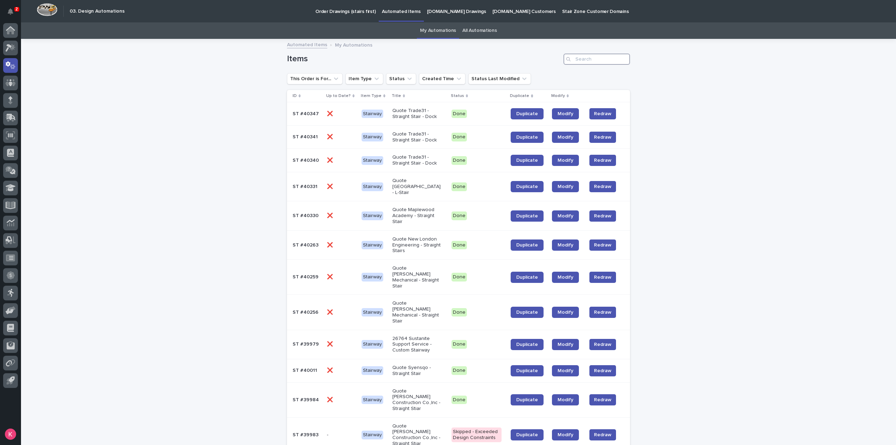
drag, startPoint x: 606, startPoint y: 61, endPoint x: 621, endPoint y: 60, distance: 15.1
click at [607, 61] on input "Search" at bounding box center [596, 59] width 66 height 11
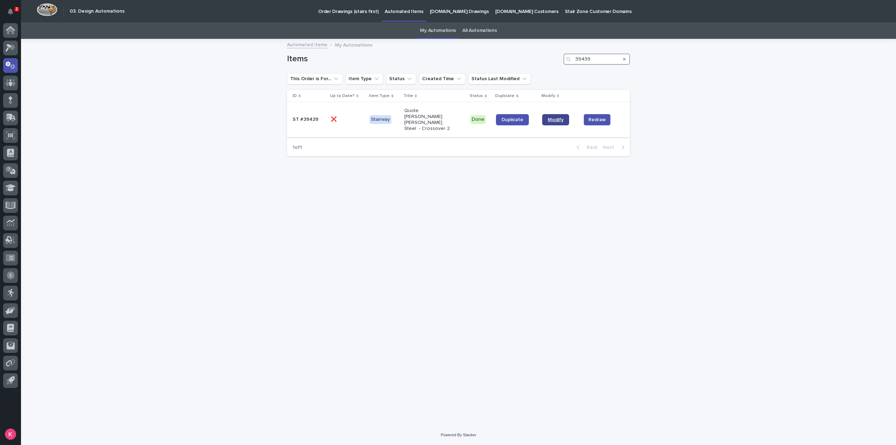
type input "39439"
click at [556, 117] on span "Modify" at bounding box center [556, 119] width 16 height 5
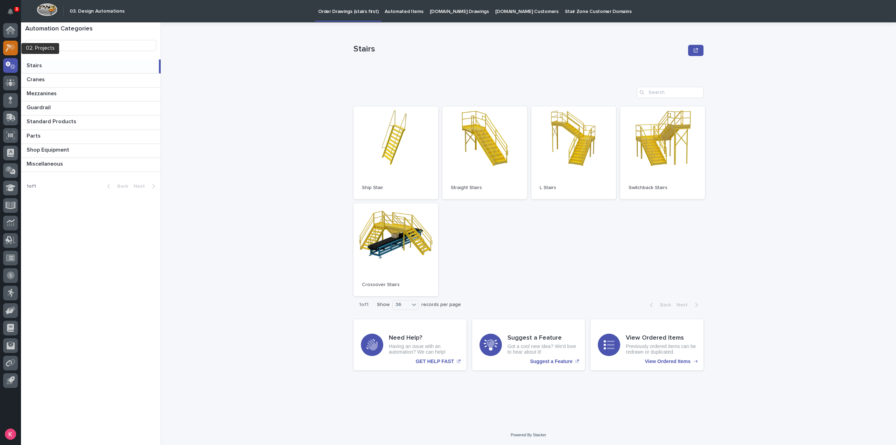
click at [14, 44] on icon at bounding box center [11, 48] width 10 height 8
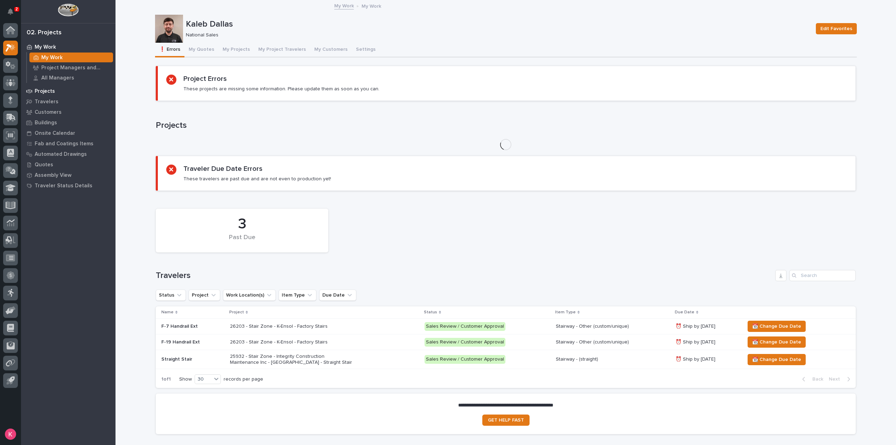
click at [56, 92] on div "Projects" at bounding box center [68, 91] width 91 height 10
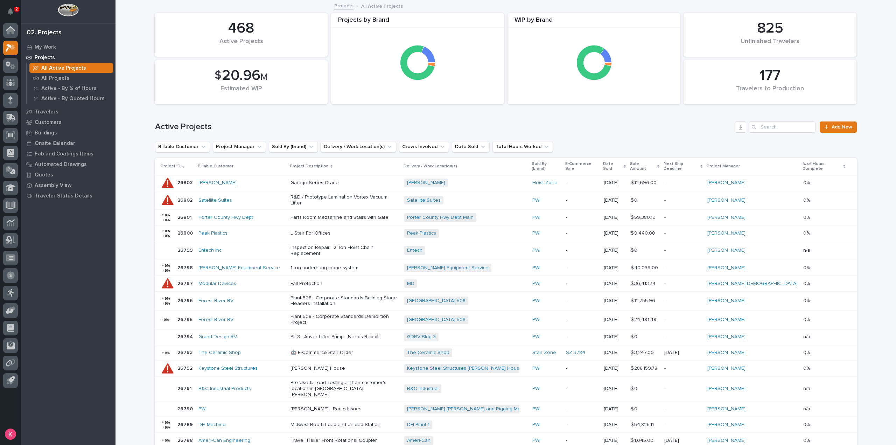
click at [45, 58] on p "Projects" at bounding box center [45, 58] width 20 height 6
click at [50, 44] on p "My Work" at bounding box center [45, 47] width 21 height 6
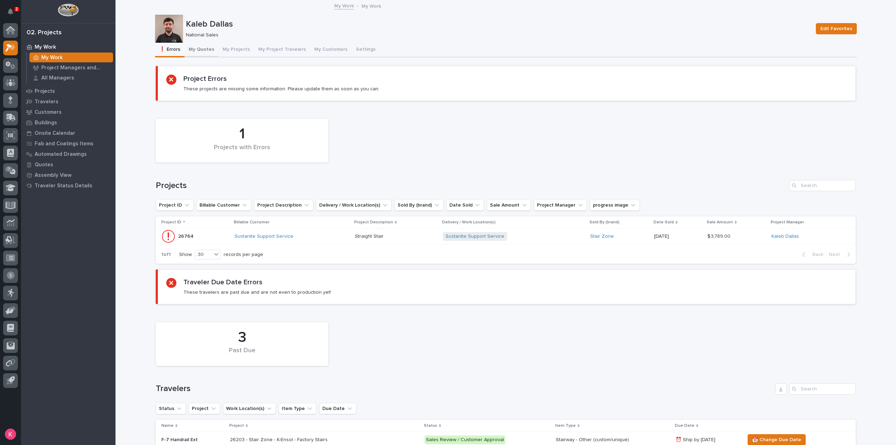
click at [200, 54] on button "My Quotes" at bounding box center [201, 50] width 34 height 15
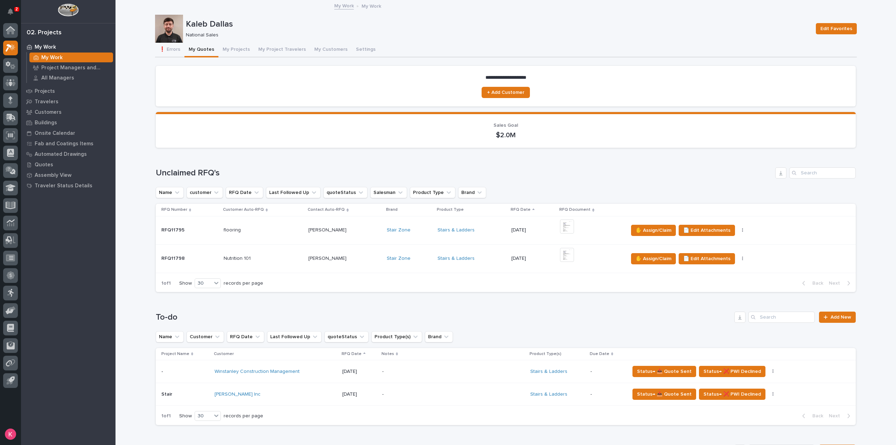
click at [481, 258] on div "Stairs & Ladders" at bounding box center [471, 258] width 68 height 6
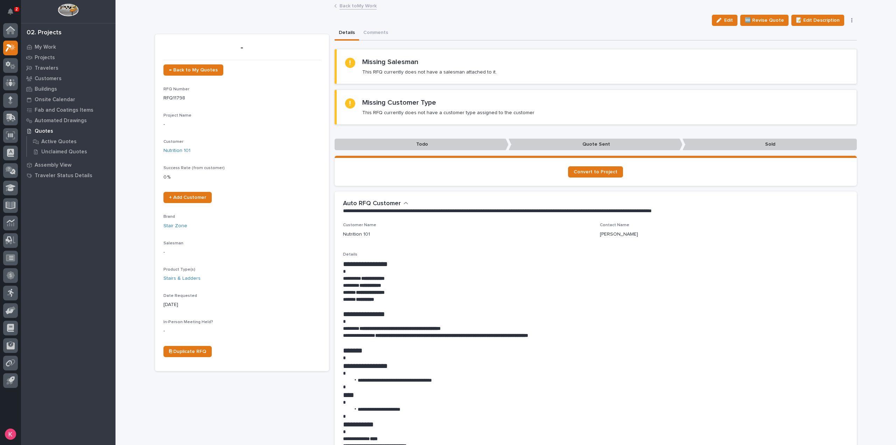
click at [352, 8] on link "Back to My Work" at bounding box center [357, 5] width 37 height 8
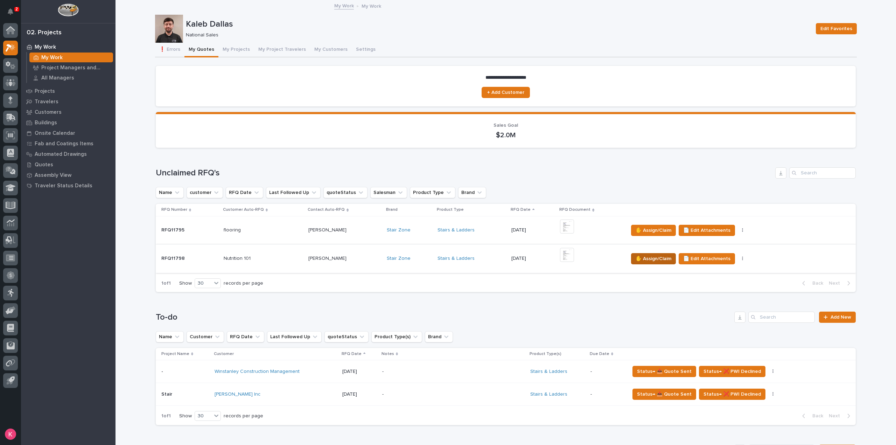
click at [635, 263] on button "✋ Assign/Claim" at bounding box center [653, 258] width 45 height 11
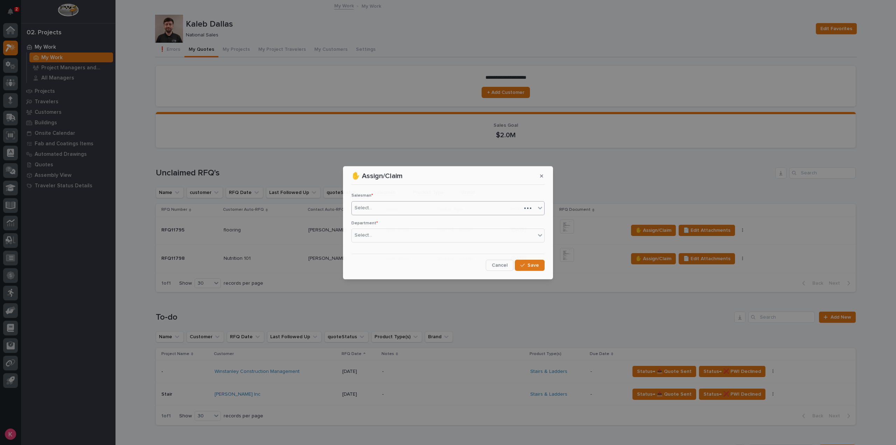
click at [404, 212] on div "Select..." at bounding box center [437, 208] width 170 height 12
click at [388, 236] on div "Select..." at bounding box center [444, 235] width 184 height 12
click at [381, 249] on span "National Sales" at bounding box center [371, 248] width 35 height 8
click at [536, 264] on span "Save" at bounding box center [533, 265] width 12 height 6
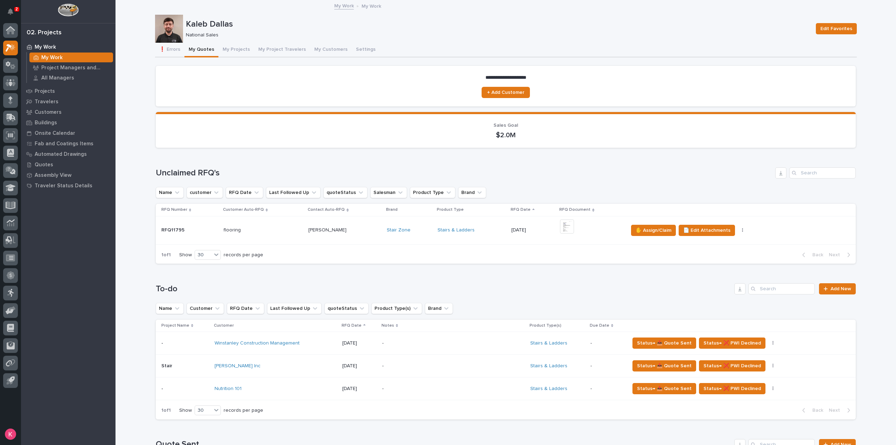
click at [357, 233] on p at bounding box center [344, 230] width 73 height 6
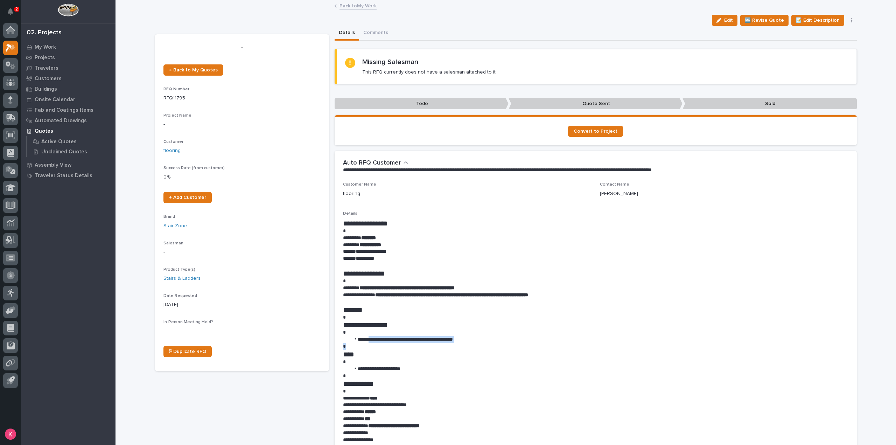
drag, startPoint x: 366, startPoint y: 339, endPoint x: 429, endPoint y: 345, distance: 63.6
click at [429, 344] on div "**********" at bounding box center [595, 345] width 505 height 252
click at [425, 365] on li "**********" at bounding box center [599, 368] width 498 height 7
click at [358, 4] on link "Back to My Work" at bounding box center [357, 5] width 37 height 8
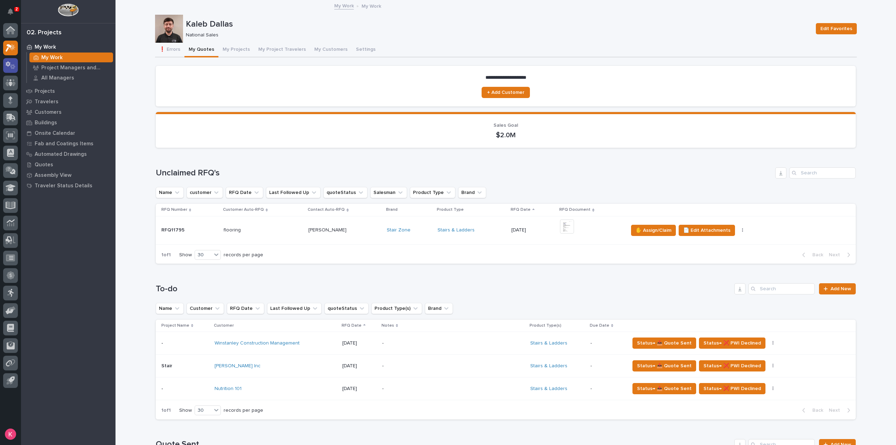
click at [10, 68] on icon at bounding box center [11, 65] width 10 height 8
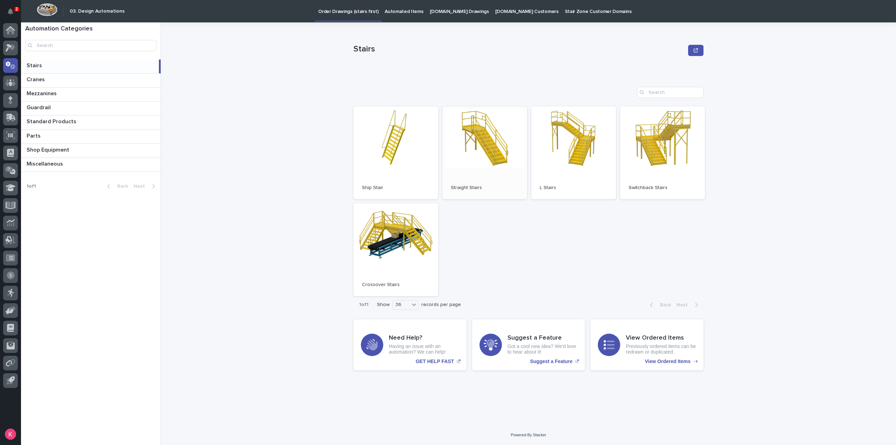
click at [466, 156] on link "Open" at bounding box center [484, 152] width 85 height 93
click at [485, 174] on link "Open" at bounding box center [484, 152] width 85 height 93
click at [393, 12] on p "Automated Items" at bounding box center [403, 7] width 38 height 15
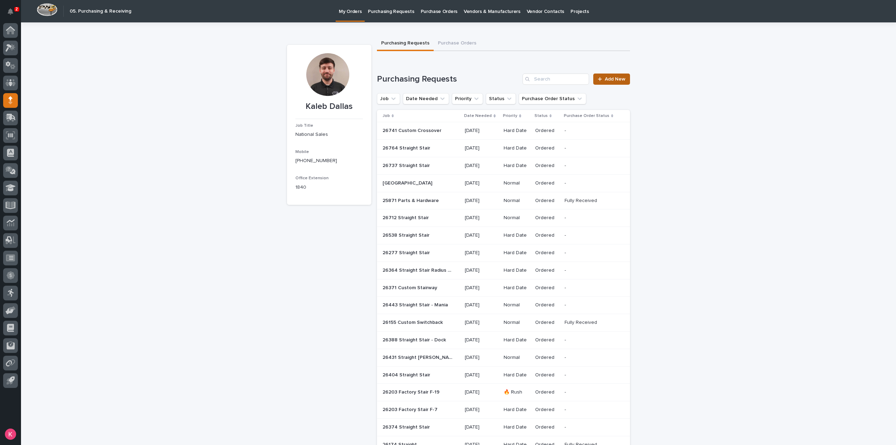
click at [616, 79] on span "Add New" at bounding box center [615, 79] width 21 height 5
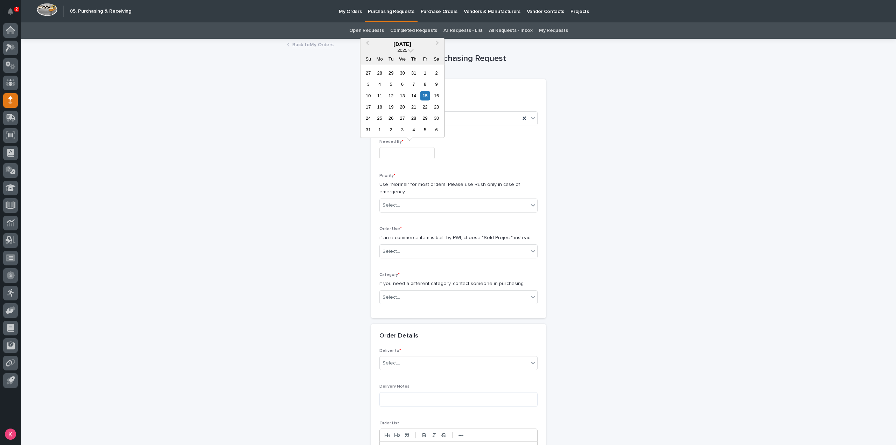
click at [409, 151] on input "text" at bounding box center [406, 153] width 55 height 12
click at [394, 108] on div "19" at bounding box center [390, 106] width 9 height 9
type input "**********"
click at [402, 207] on div "Select..." at bounding box center [454, 205] width 149 height 12
click at [399, 234] on div "Hard Date" at bounding box center [455, 230] width 157 height 12
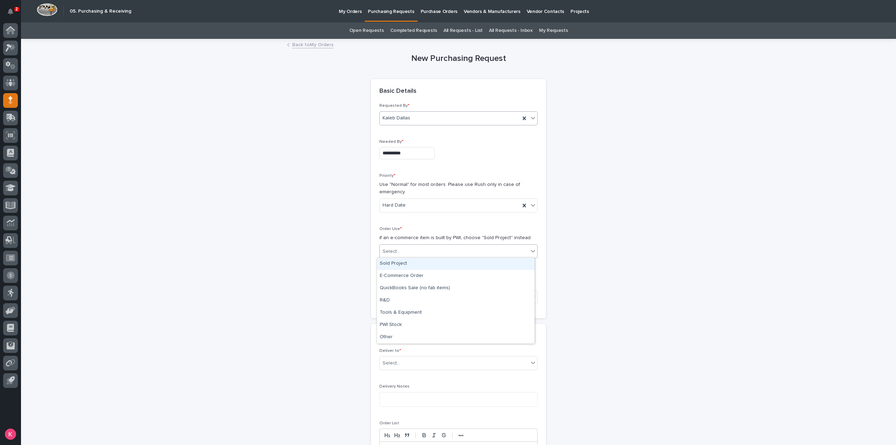
click at [406, 252] on div "Select..." at bounding box center [454, 252] width 149 height 12
click at [408, 262] on div "Sold Project" at bounding box center [455, 263] width 157 height 12
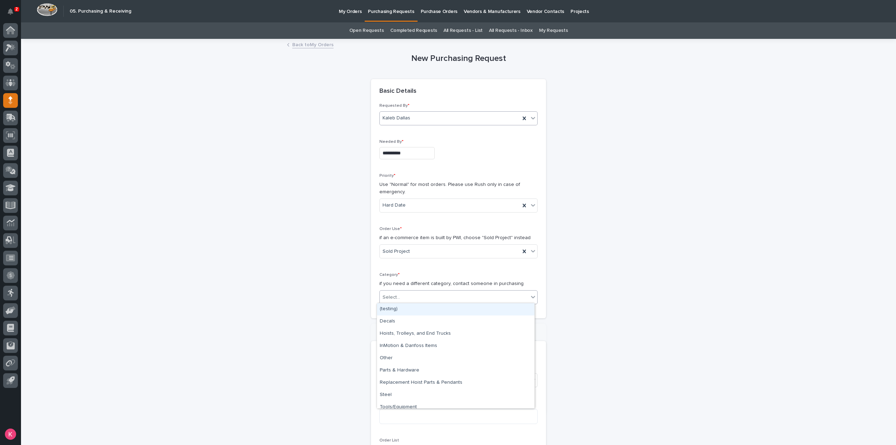
click at [409, 294] on div "Select..." at bounding box center [454, 297] width 149 height 12
click at [411, 397] on div "Steel" at bounding box center [455, 395] width 157 height 12
click at [411, 344] on div "Select..." at bounding box center [454, 347] width 149 height 12
type input "*****"
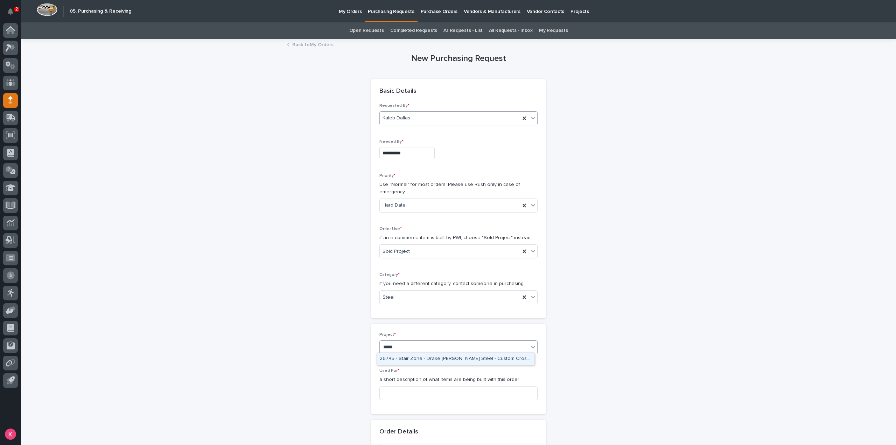
click at [423, 364] on div "26745 - Stair Zone - Drake Williams Steel - Custom Crossovers" at bounding box center [455, 359] width 157 height 12
click at [416, 387] on input at bounding box center [458, 393] width 158 height 14
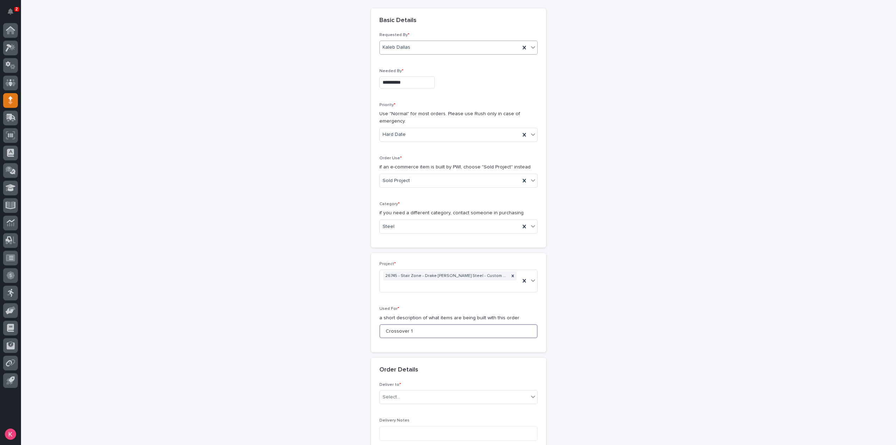
scroll to position [175, 0]
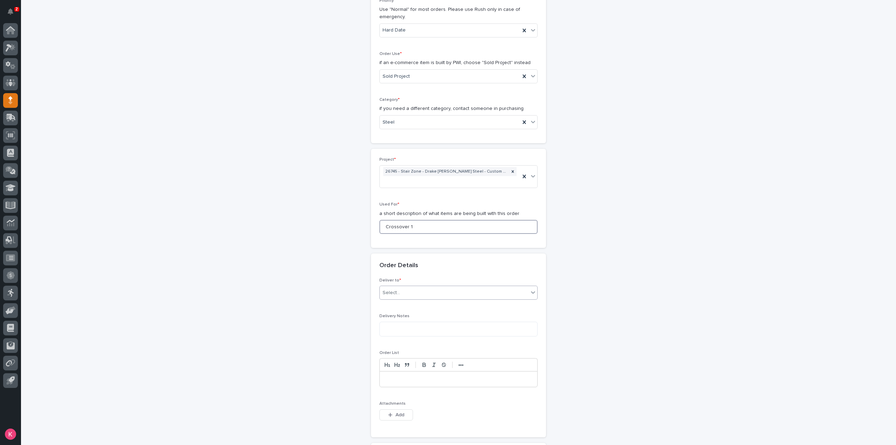
type input "Crossover 1"
click at [395, 289] on div "Select..." at bounding box center [390, 292] width 17 height 7
click at [403, 296] on div "PWI" at bounding box center [455, 295] width 157 height 12
click at [395, 412] on span "Add" at bounding box center [399, 414] width 9 height 5
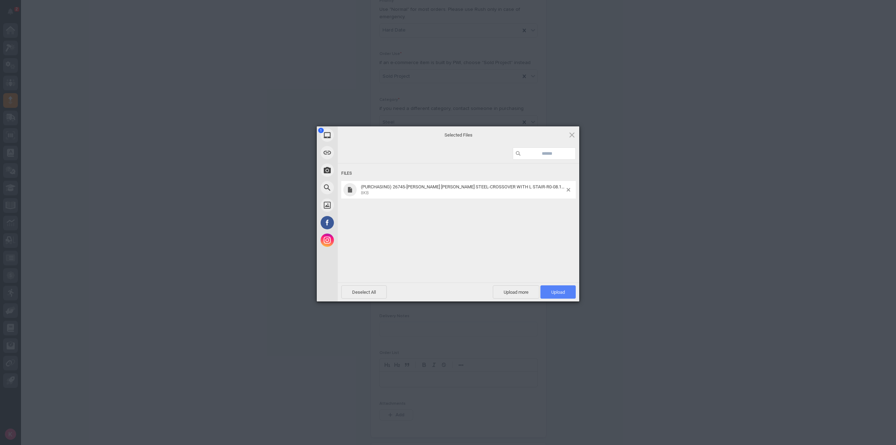
drag, startPoint x: 553, startPoint y: 289, endPoint x: 569, endPoint y: 318, distance: 33.3
click at [554, 289] on span "Upload 1" at bounding box center [557, 291] width 35 height 13
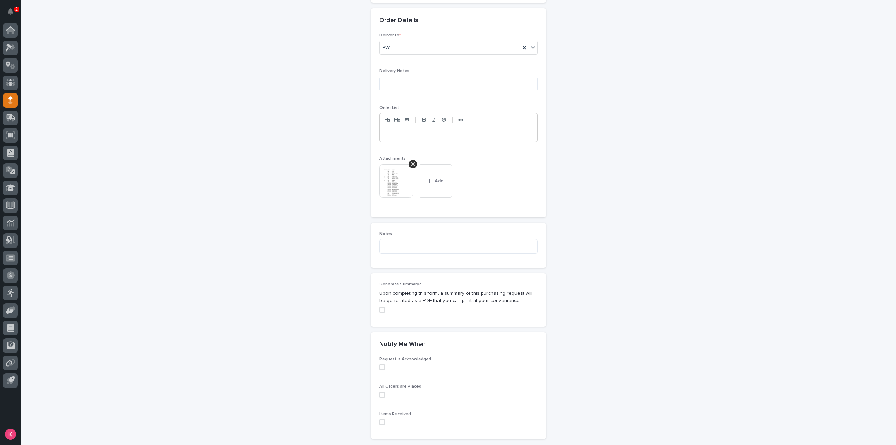
scroll to position [474, 0]
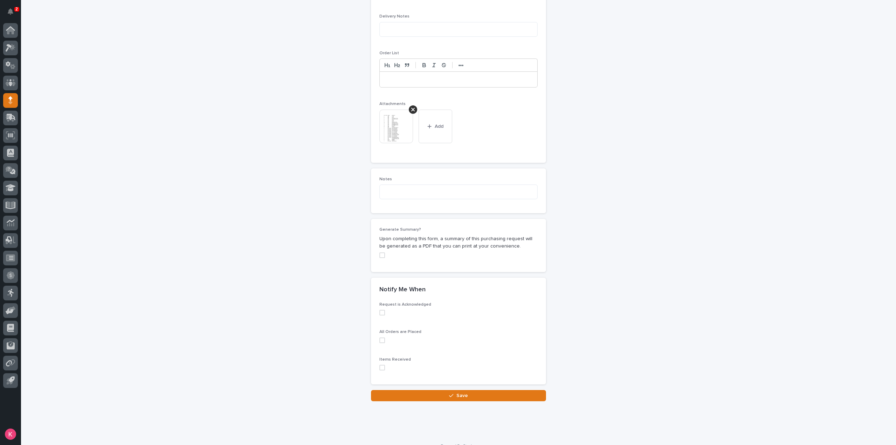
click at [449, 393] on icon "button" at bounding box center [451, 395] width 4 height 5
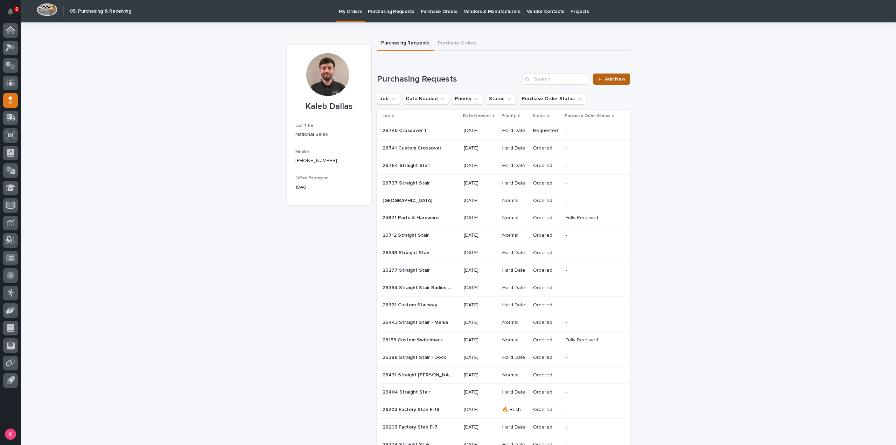
click at [614, 80] on span "Add New" at bounding box center [615, 79] width 21 height 5
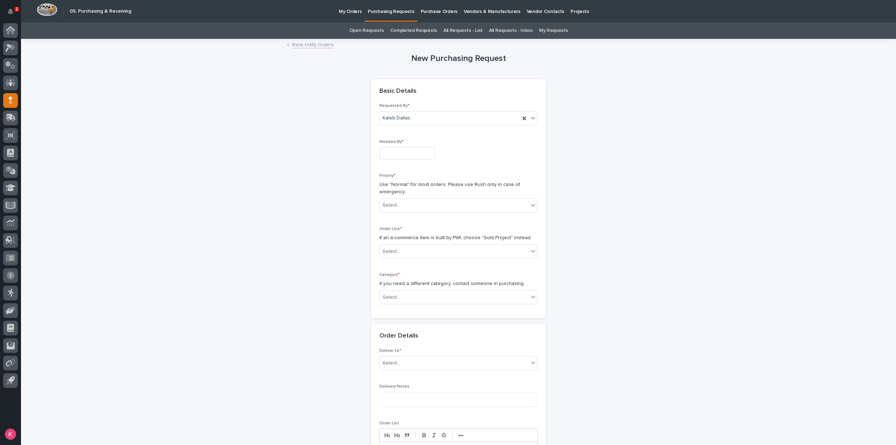
click at [417, 149] on input "text" at bounding box center [406, 153] width 55 height 12
click at [391, 108] on div "19" at bounding box center [390, 106] width 9 height 9
type input "**********"
drag, startPoint x: 409, startPoint y: 199, endPoint x: 411, endPoint y: 207, distance: 8.0
click at [409, 201] on div "Select..." at bounding box center [458, 205] width 158 height 14
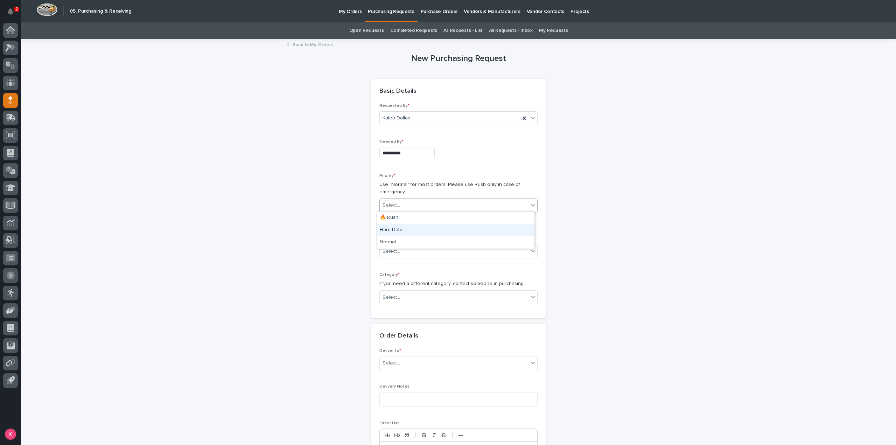
click at [411, 231] on div "Hard Date" at bounding box center [455, 230] width 157 height 12
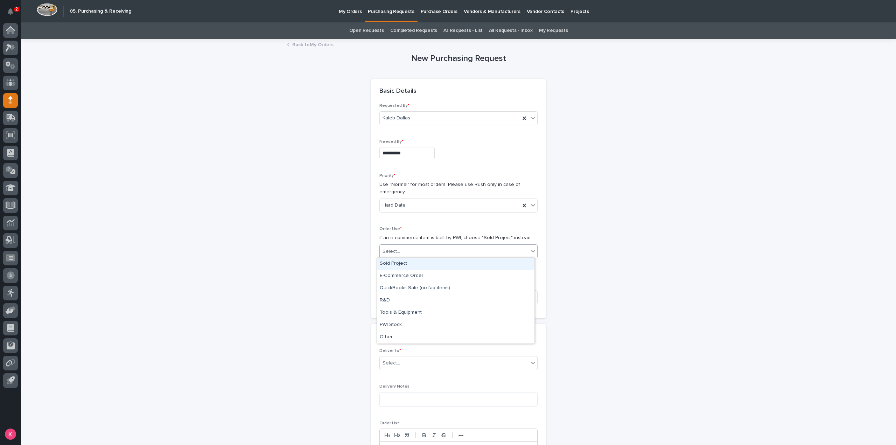
click at [412, 249] on div "Select..." at bounding box center [454, 252] width 149 height 12
click at [410, 262] on div "Sold Project" at bounding box center [455, 263] width 157 height 12
click at [400, 303] on body "**********" at bounding box center [448, 222] width 896 height 445
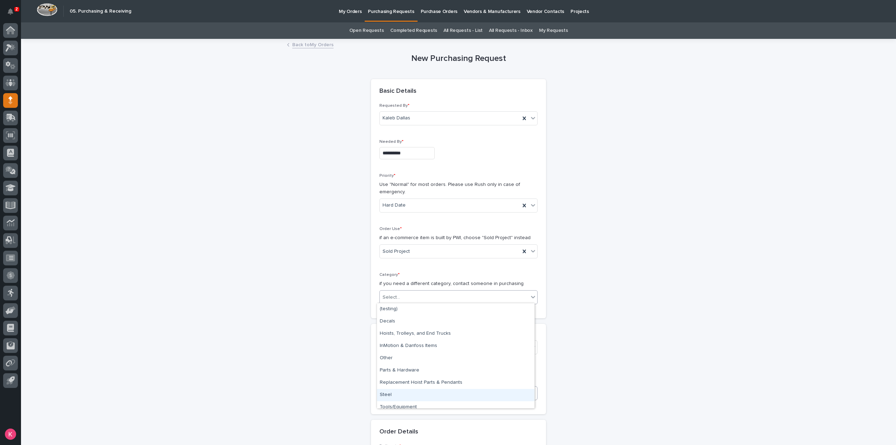
drag, startPoint x: 400, startPoint y: 302, endPoint x: 398, endPoint y: 386, distance: 83.6
click at [393, 396] on div "Steel" at bounding box center [455, 395] width 157 height 12
click at [420, 346] on div "Select..." at bounding box center [454, 347] width 149 height 12
type input "*****"
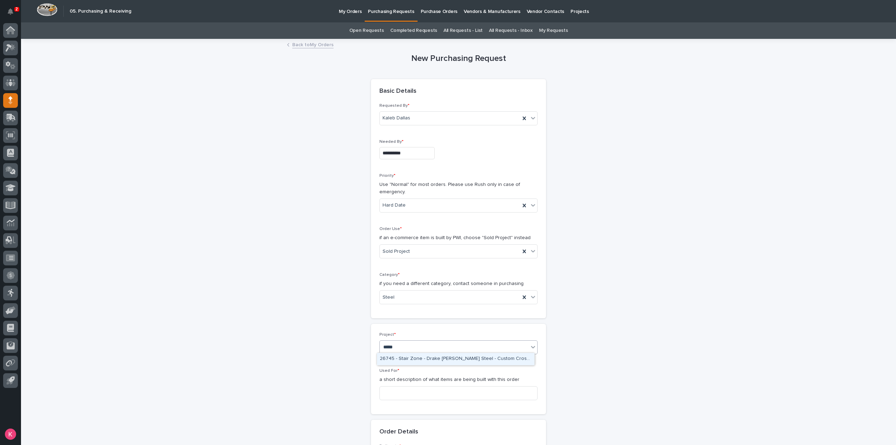
click at [449, 358] on div "26745 - Stair Zone - Drake Williams Steel - Custom Crossovers" at bounding box center [455, 359] width 157 height 12
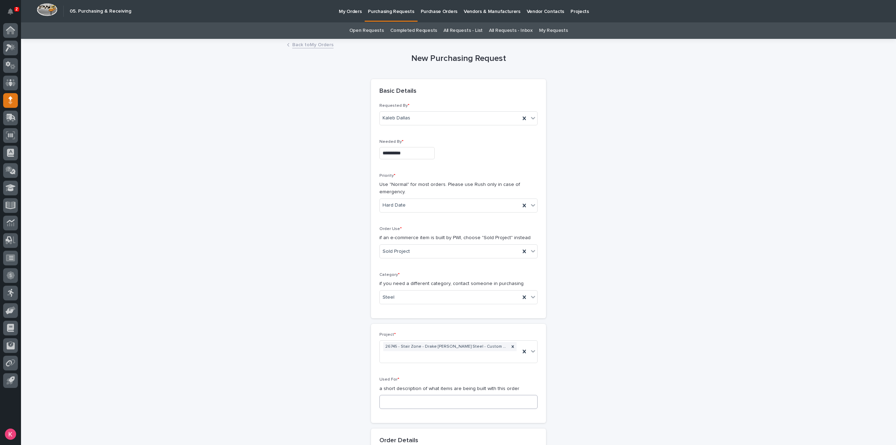
drag, startPoint x: 425, startPoint y: 409, endPoint x: 426, endPoint y: 391, distance: 17.6
click at [425, 409] on div "Project * 26745 - Stair Zone - Drake Williams Steel - Custom Crossovers Used Fo…" at bounding box center [458, 373] width 175 height 99
click at [431, 395] on input at bounding box center [458, 402] width 158 height 14
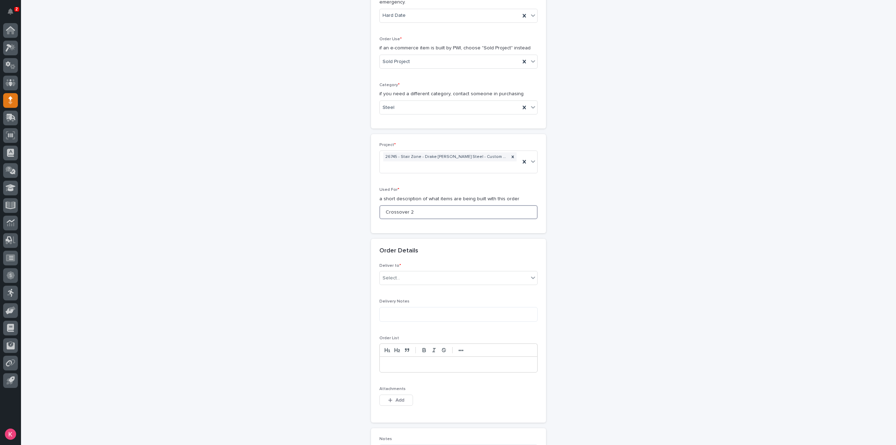
scroll to position [210, 0]
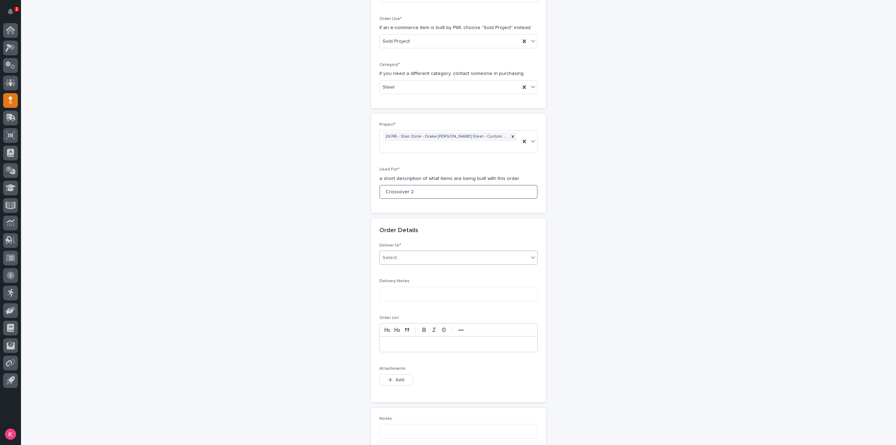
type input "Crossover 2"
click at [424, 252] on div "Select..." at bounding box center [454, 258] width 149 height 12
drag, startPoint x: 422, startPoint y: 259, endPoint x: 421, endPoint y: 272, distance: 12.7
click at [422, 259] on div "PWI" at bounding box center [455, 260] width 157 height 12
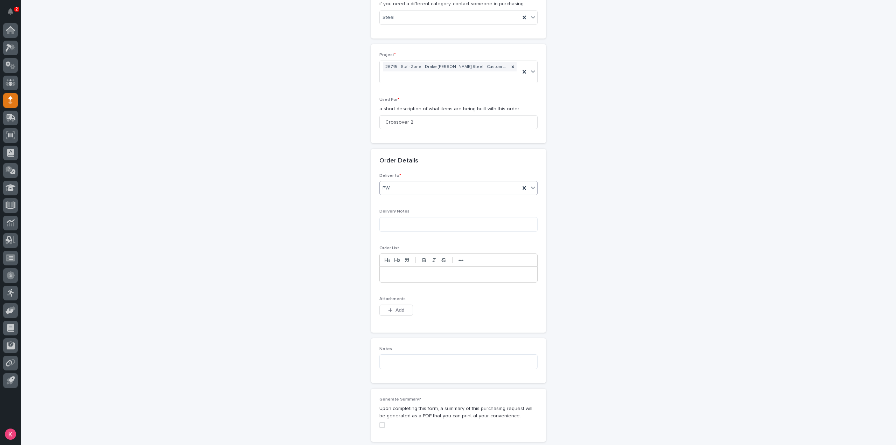
scroll to position [280, 0]
click at [400, 305] on div "Add" at bounding box center [396, 311] width 34 height 14
click at [402, 304] on button "Add" at bounding box center [396, 309] width 34 height 11
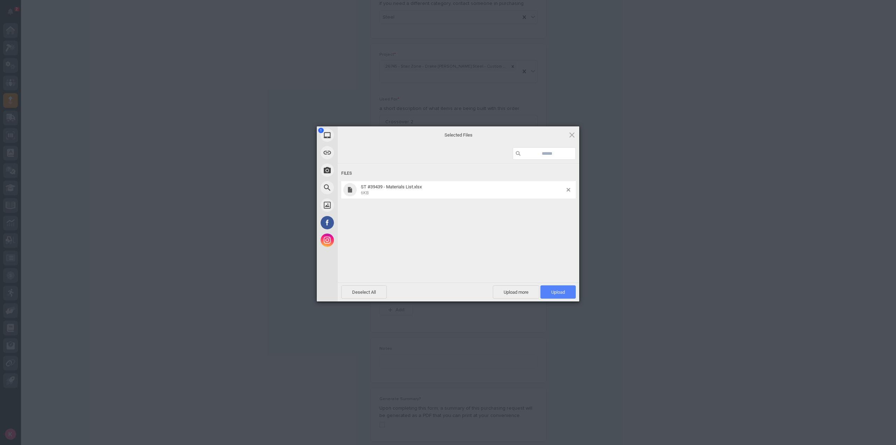
drag, startPoint x: 544, startPoint y: 294, endPoint x: 546, endPoint y: 311, distance: 17.2
click at [545, 294] on span "Upload 1" at bounding box center [557, 291] width 35 height 13
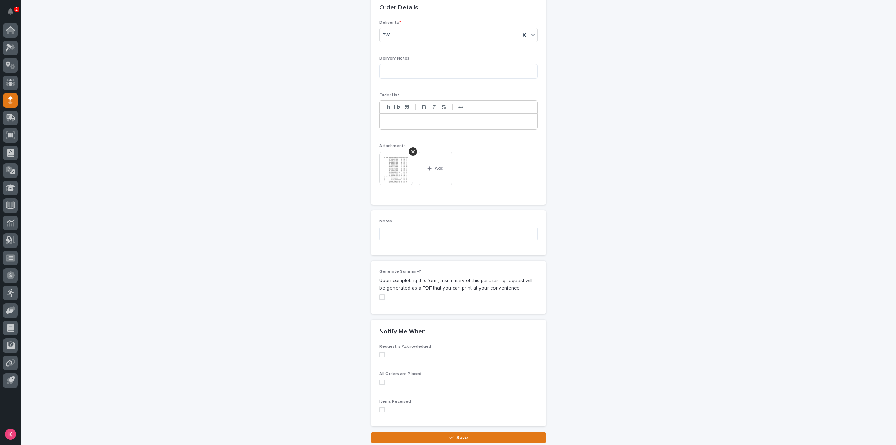
scroll to position [474, 0]
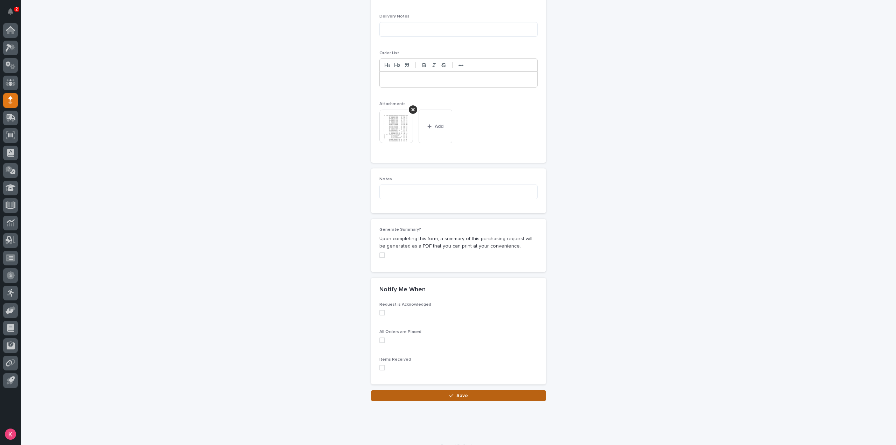
click at [451, 390] on button "Save" at bounding box center [458, 395] width 175 height 11
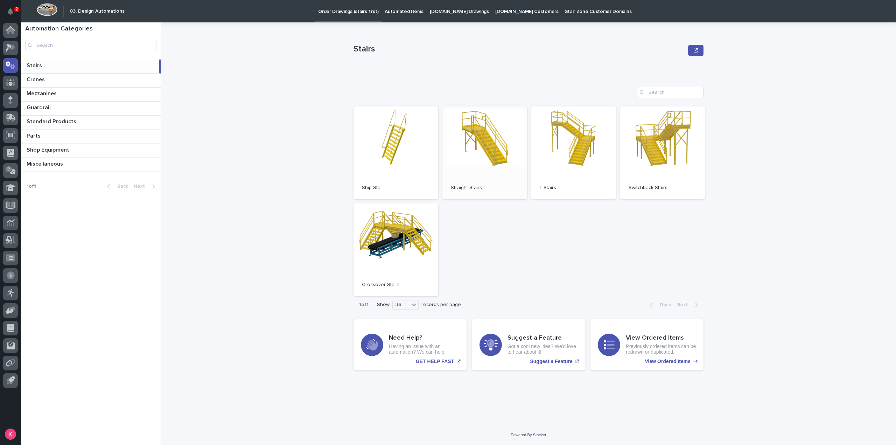
click at [478, 156] on link "Open" at bounding box center [484, 152] width 85 height 93
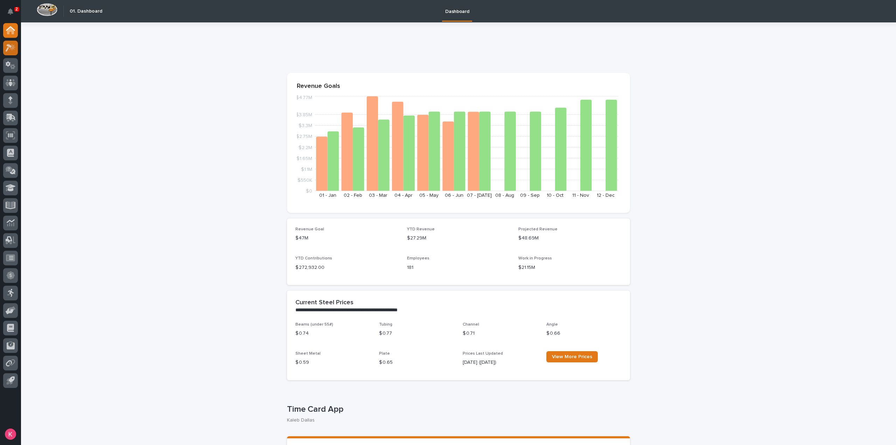
click at [11, 47] on icon at bounding box center [11, 48] width 10 height 8
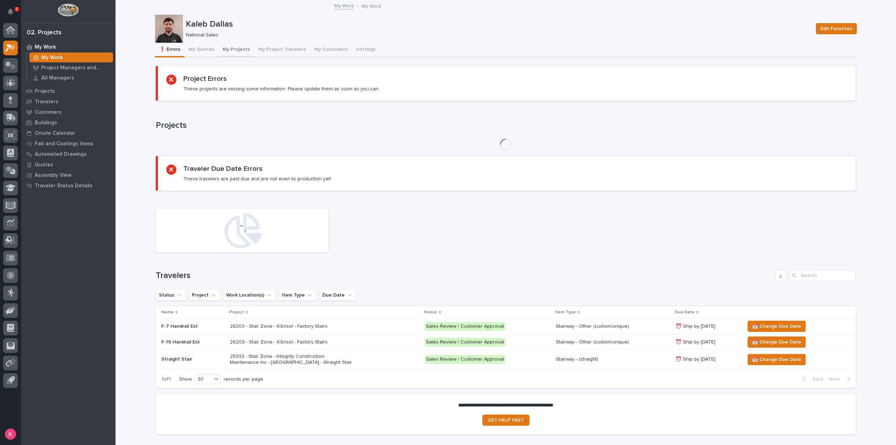
click at [236, 54] on button "My Projects" at bounding box center [236, 50] width 36 height 15
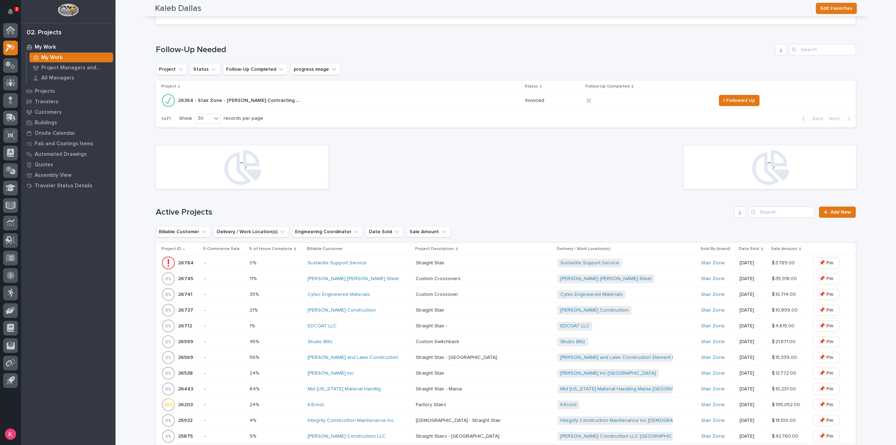
scroll to position [312, 0]
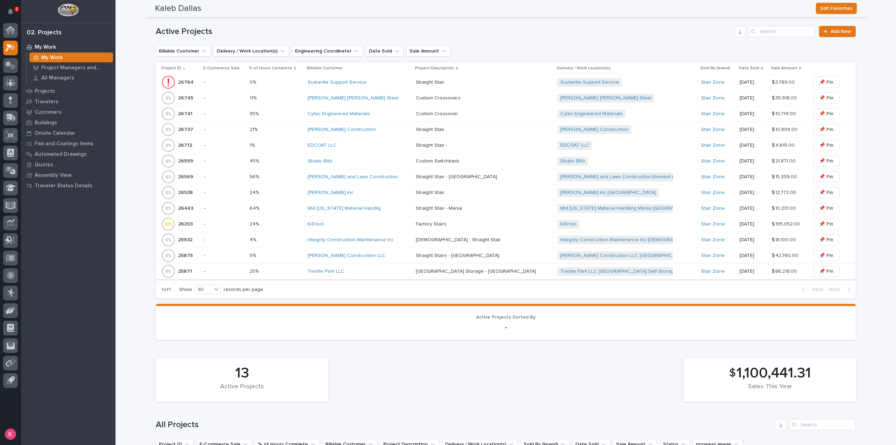
click at [387, 177] on div "[PERSON_NAME] and Laws Construction" at bounding box center [359, 177] width 103 height 6
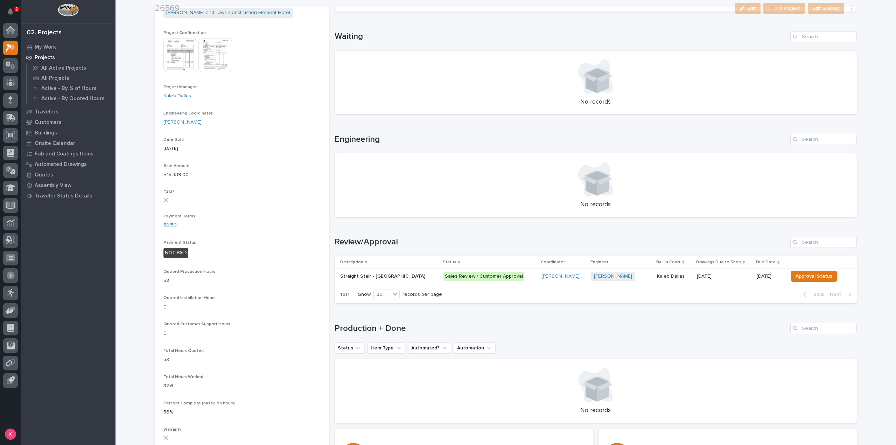
scroll to position [315, 0]
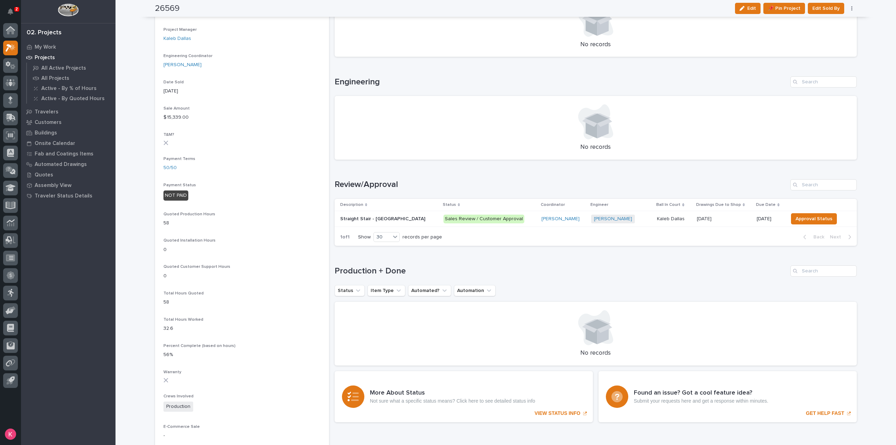
click at [506, 220] on p "Sales Review / Customer Approval" at bounding box center [489, 218] width 92 height 9
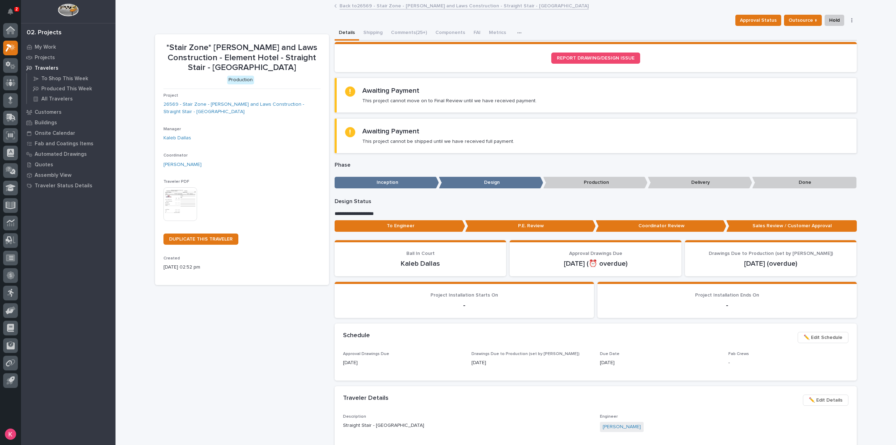
click at [409, 38] on button "Comments (25+)" at bounding box center [409, 33] width 44 height 15
